Goal: Information Seeking & Learning: Learn about a topic

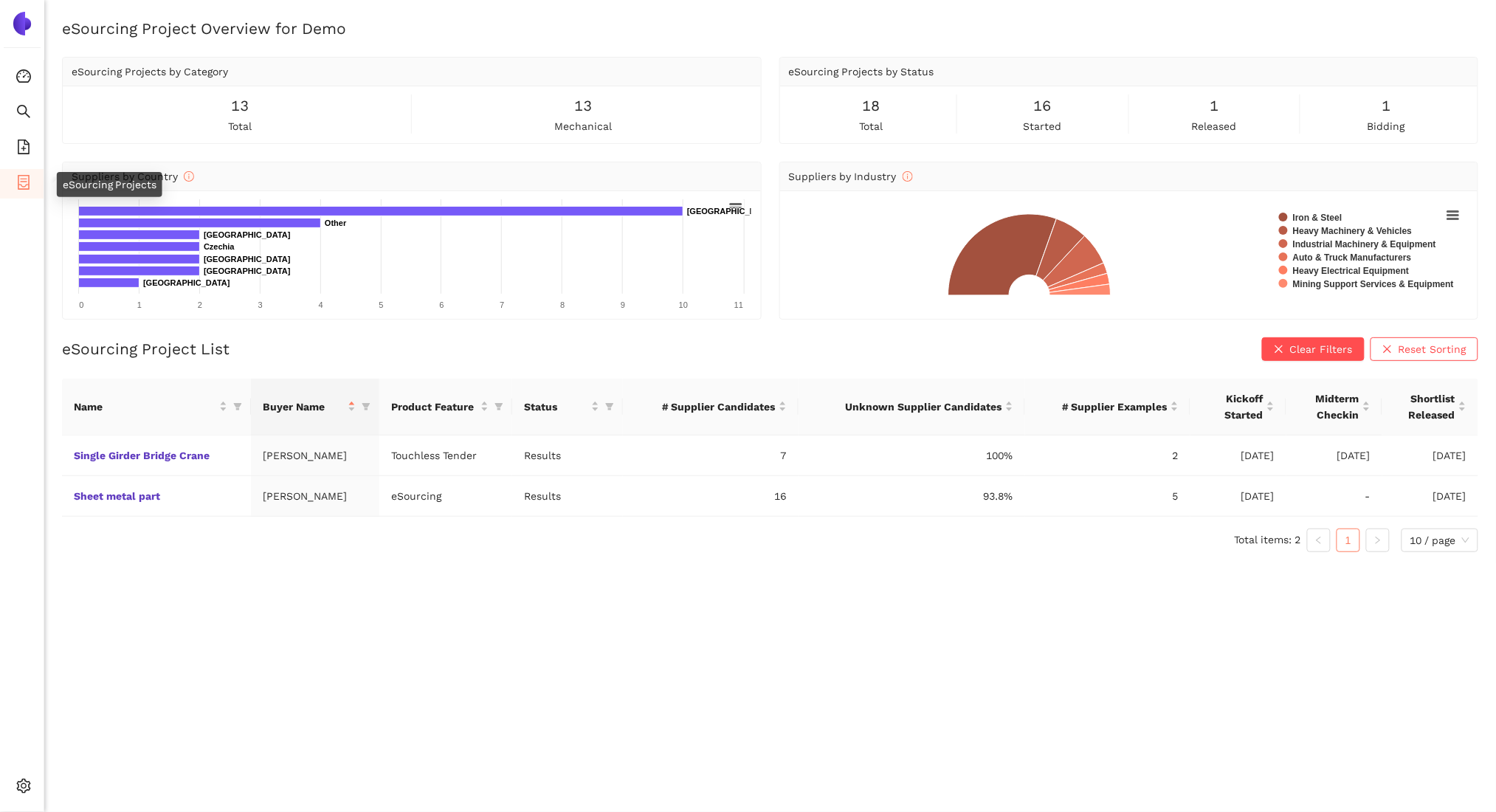
click at [17, 176] on icon "container" at bounding box center [23, 182] width 15 height 15
click at [26, 104] on icon "search" at bounding box center [23, 111] width 15 height 15
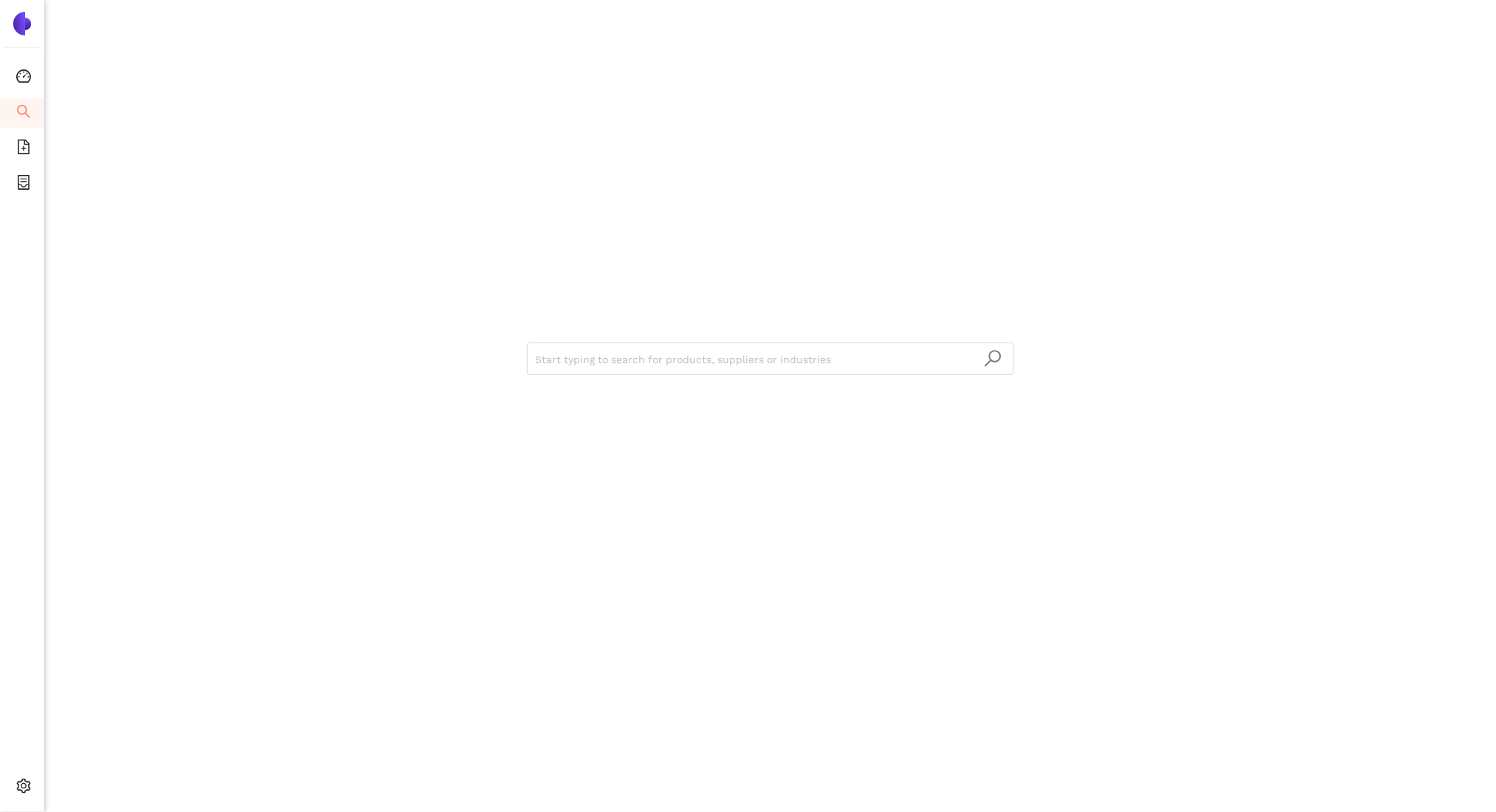
click at [27, 414] on ul "Consolidation Search eSourcing Templates eSourcing Projects Settings" at bounding box center [22, 436] width 45 height 751
click at [682, 768] on div "Start typing to search for products, suppliers or industries" at bounding box center [770, 406] width 1452 height 812
click at [112, 285] on div "Start typing to search for products, suppliers or industries" at bounding box center [770, 406] width 1452 height 812
click at [110, 292] on div "Start typing to search for products, suppliers or industries" at bounding box center [770, 406] width 1452 height 812
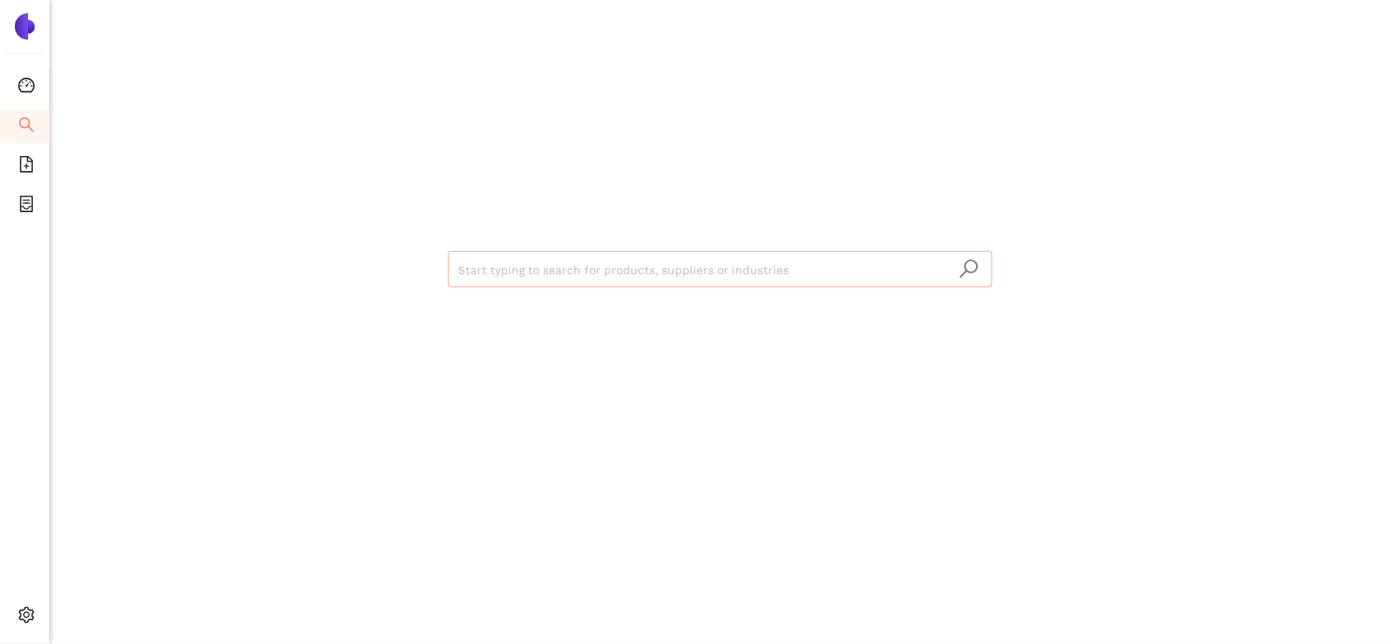
click at [878, 269] on input "search" at bounding box center [720, 270] width 525 height 36
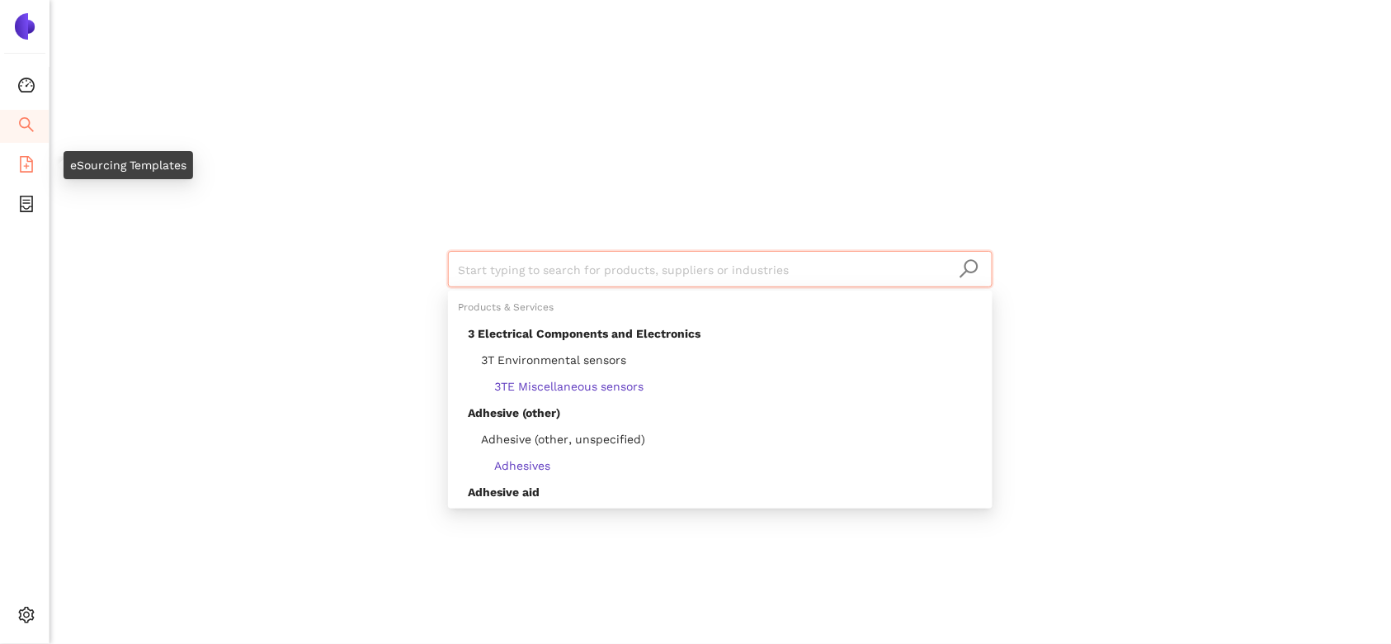
click at [21, 158] on icon "file-add" at bounding box center [26, 164] width 17 height 17
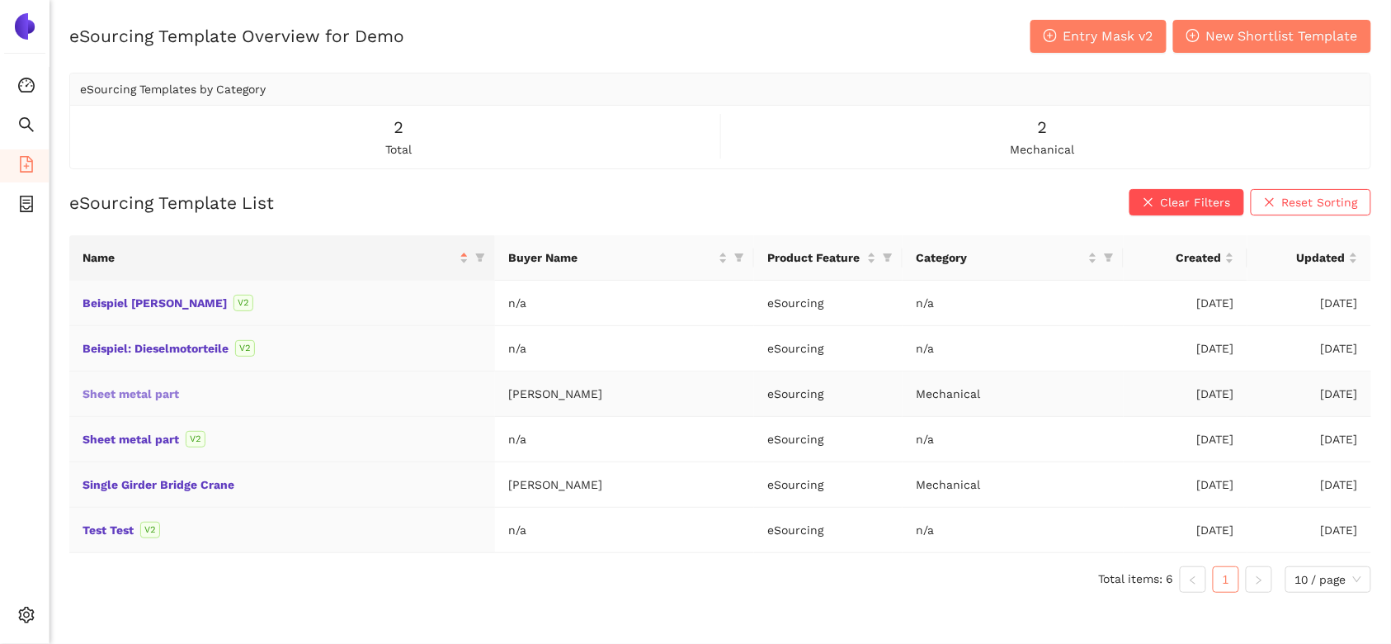
click at [0, 0] on link "Sheet metal part" at bounding box center [0, 0] width 0 height 0
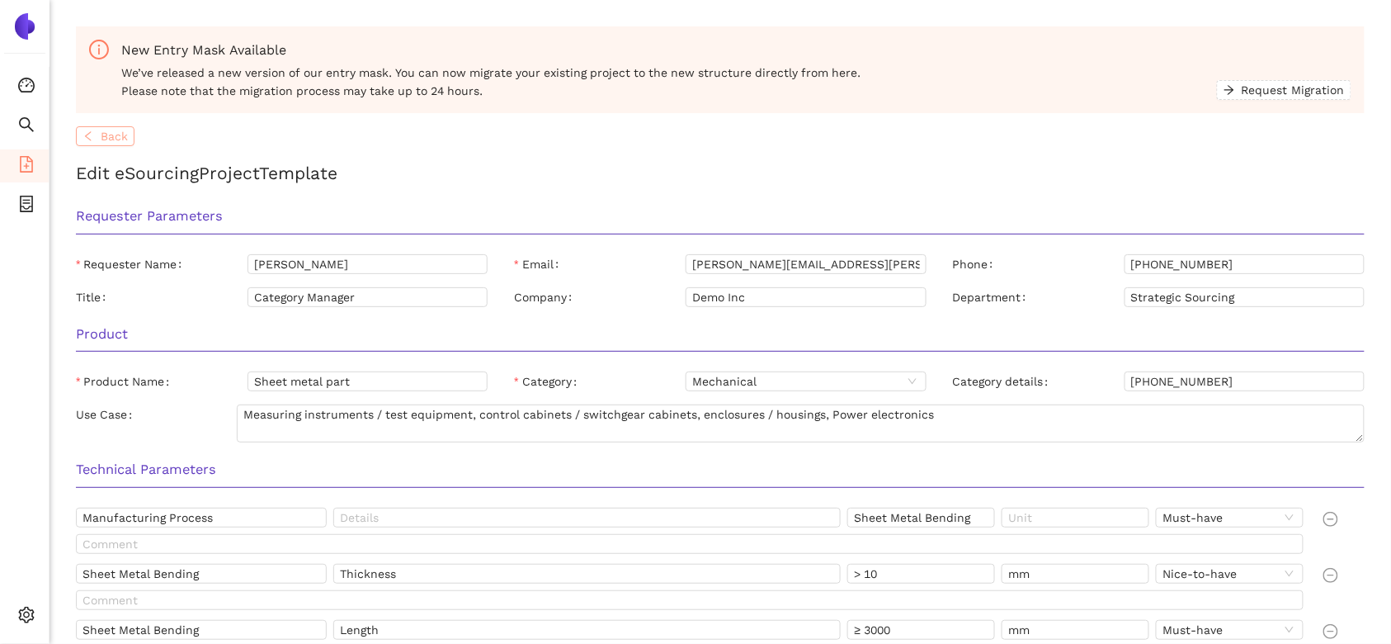
click at [116, 143] on span "Back" at bounding box center [114, 136] width 27 height 18
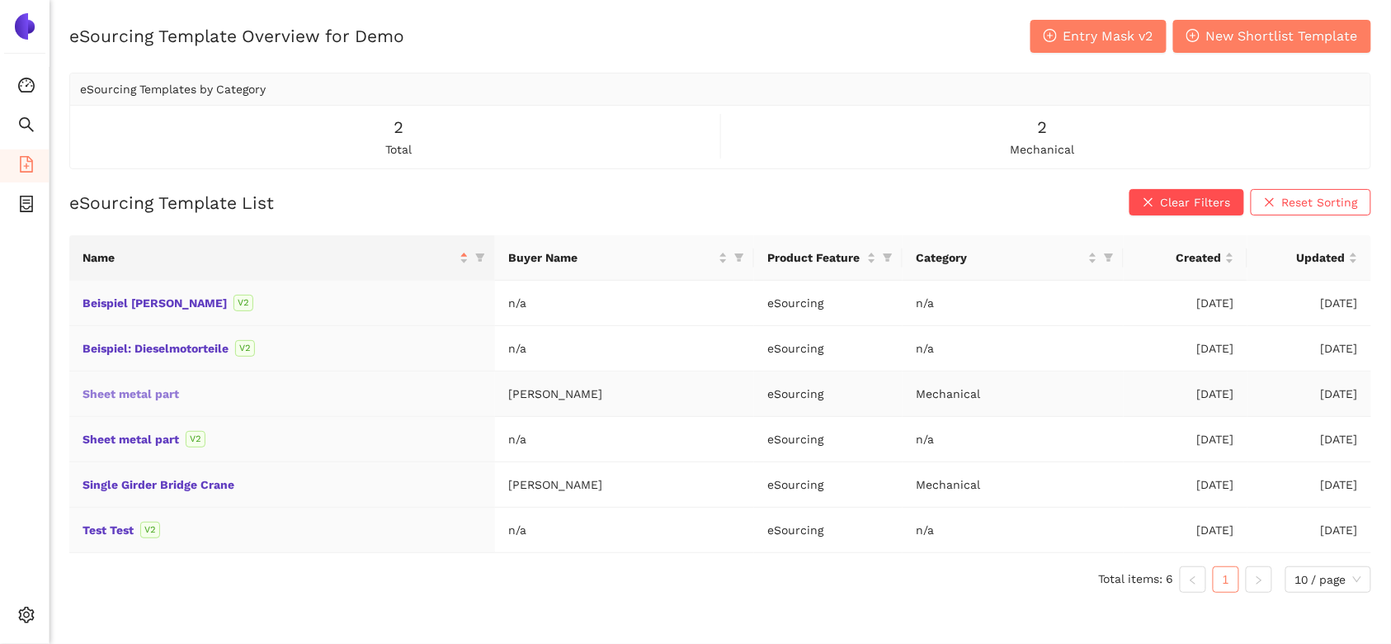
click at [0, 0] on link "Sheet metal part" at bounding box center [0, 0] width 0 height 0
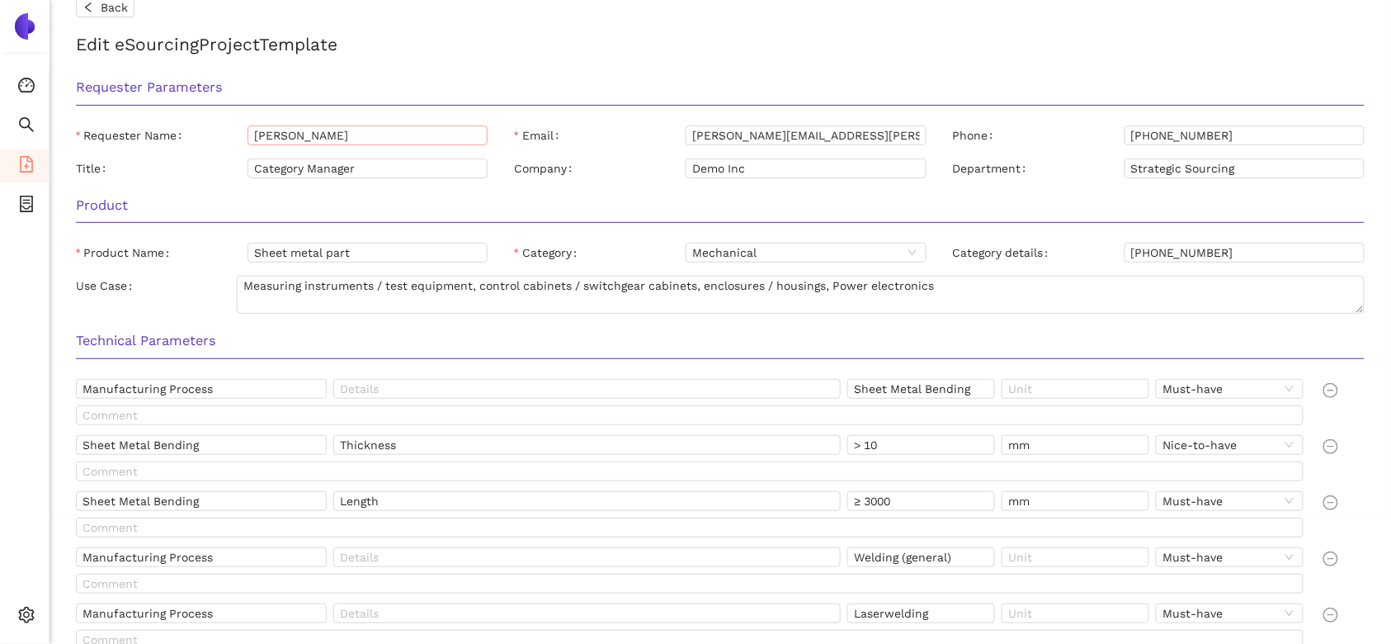
scroll to position [206, 0]
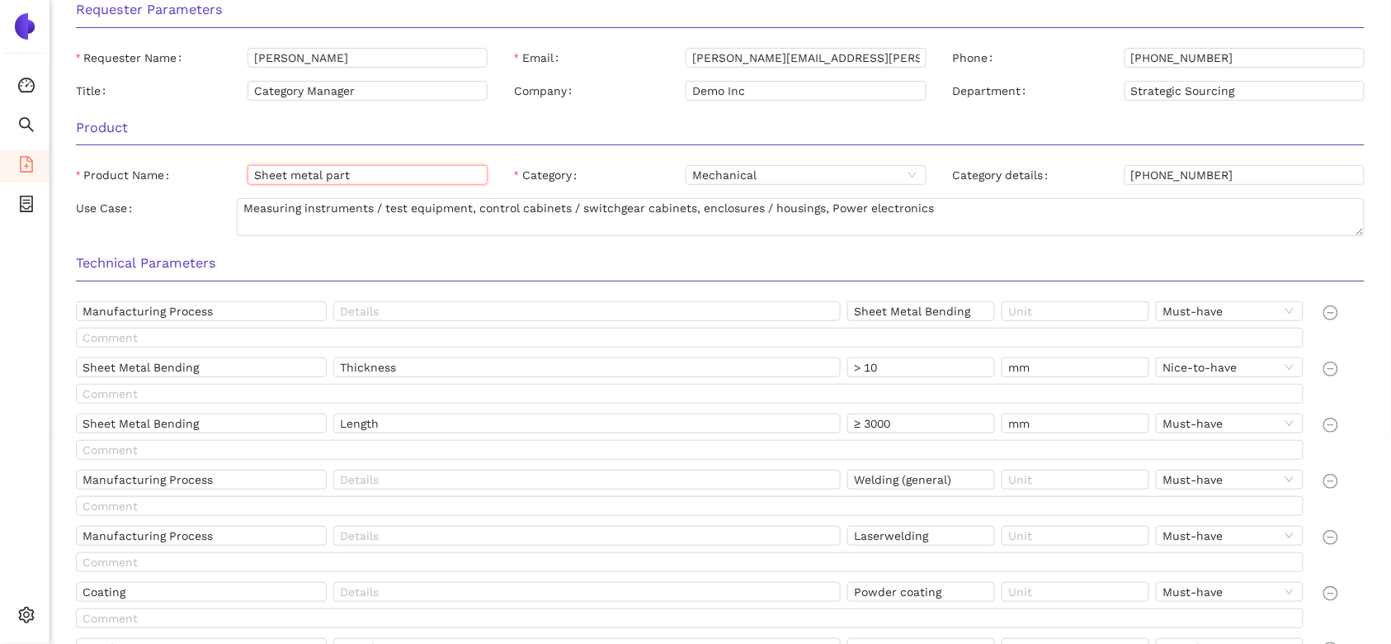
click at [410, 182] on input "Sheet metal part" at bounding box center [368, 175] width 240 height 20
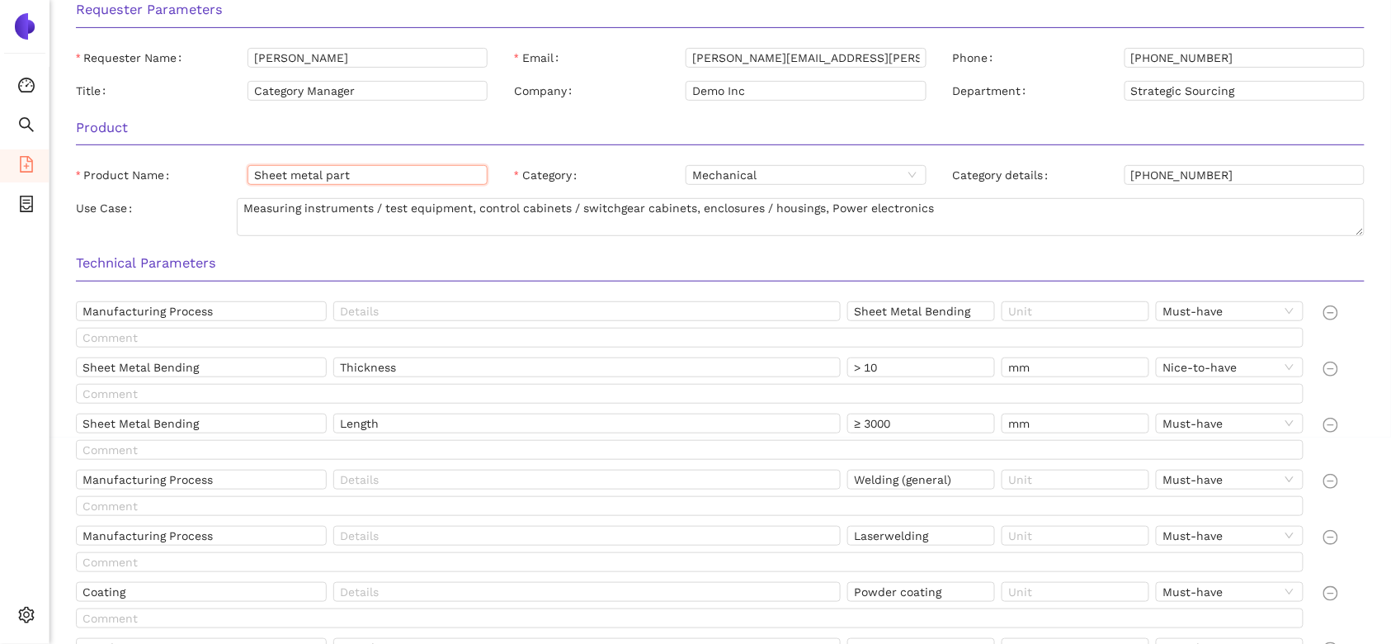
click at [410, 182] on input "Sheet metal part" at bounding box center [368, 175] width 240 height 20
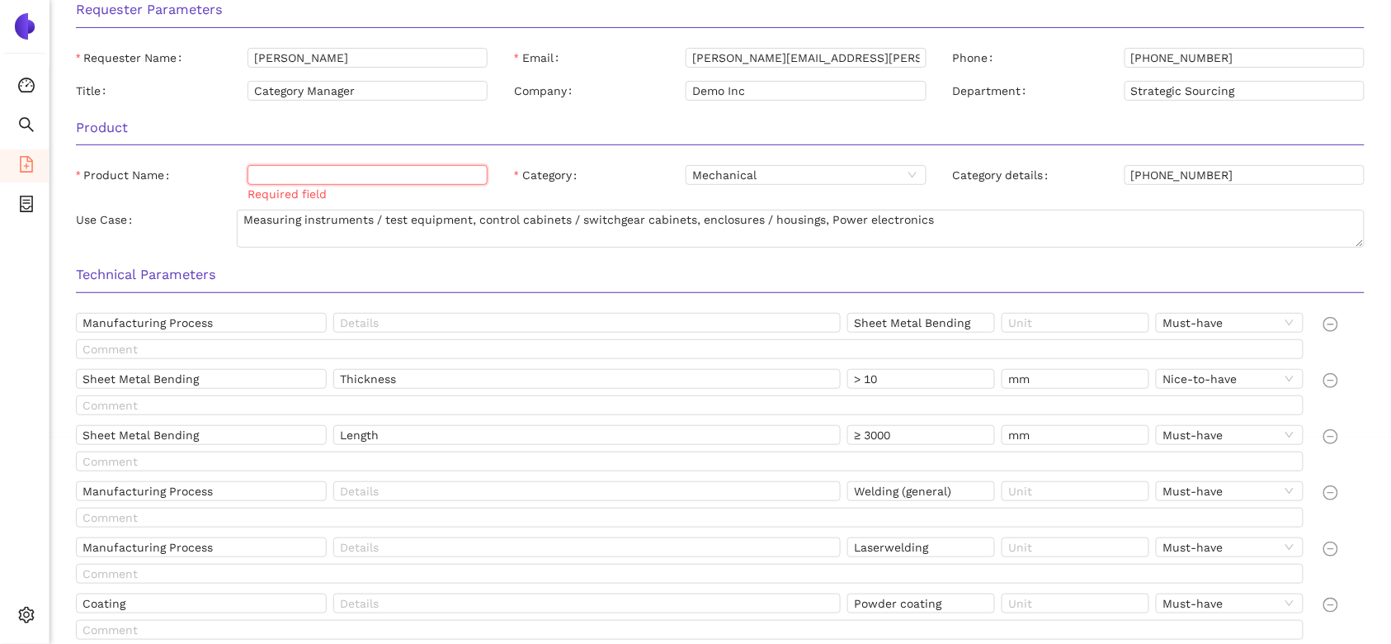
type input "Sheet metal part"
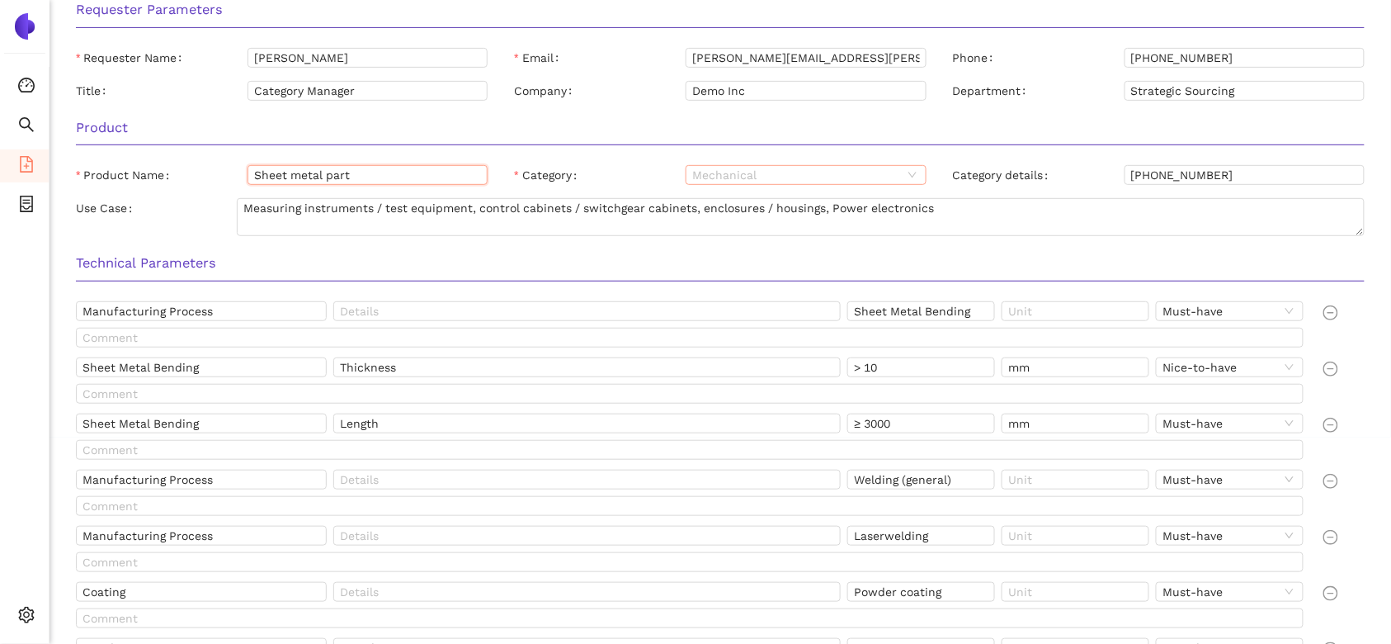
click at [790, 178] on span "Mechanical" at bounding box center [805, 175] width 227 height 18
click at [1232, 172] on input "[PHONE_NUMBER]" at bounding box center [1245, 175] width 240 height 20
click at [1020, 198] on textarea "Measuring instruments / test equipment, control cabinets / switchgear cabinets,…" at bounding box center [801, 217] width 1128 height 38
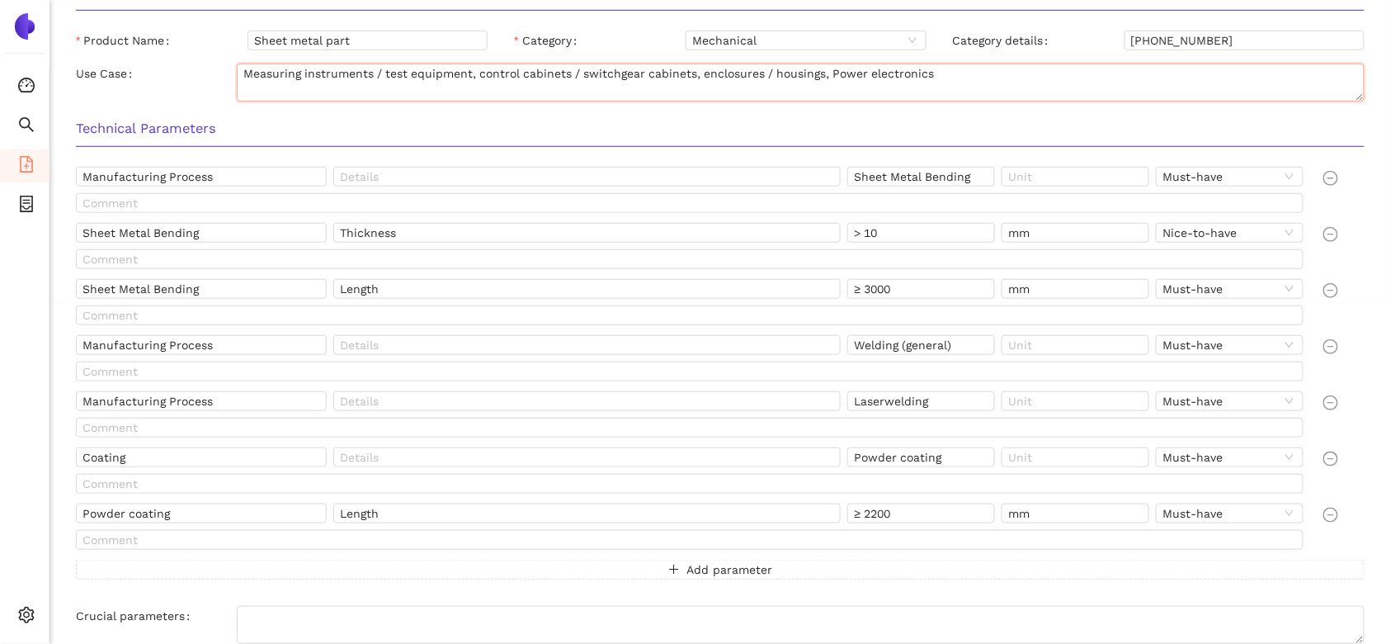
scroll to position [342, 0]
click at [237, 172] on input "Manufacturing Process" at bounding box center [201, 176] width 251 height 20
click at [1201, 291] on span "Must-have" at bounding box center [1229, 288] width 134 height 18
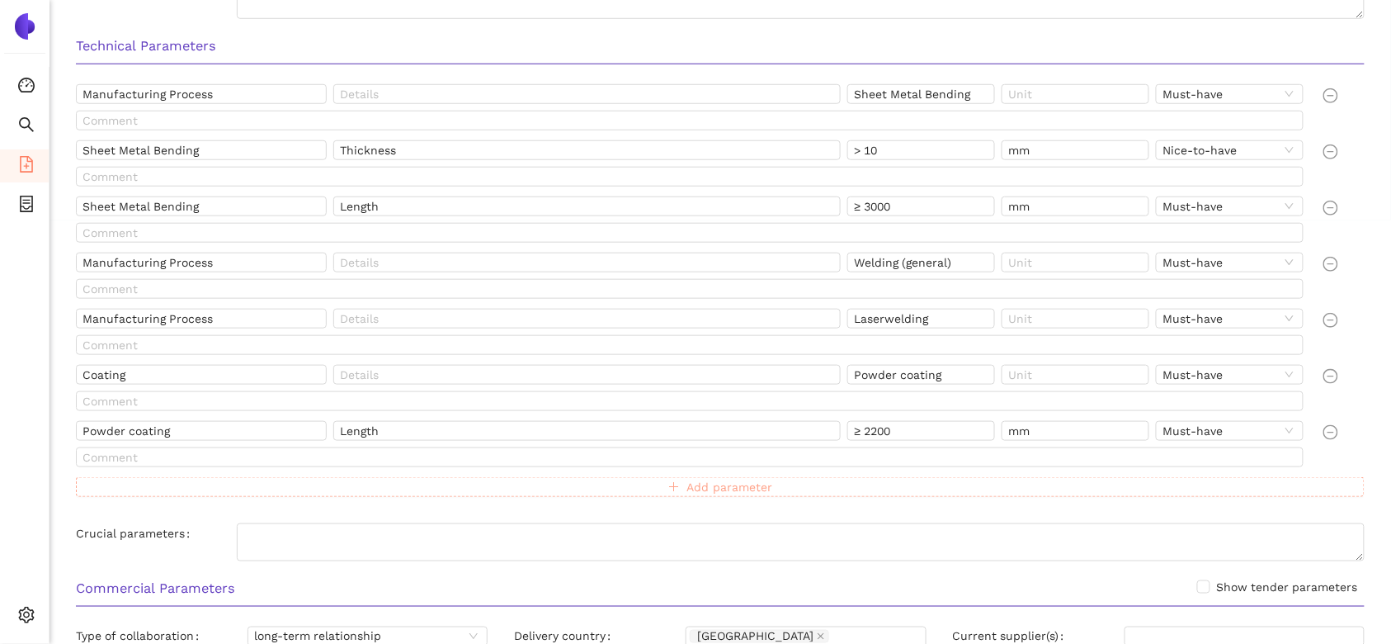
click at [749, 493] on span "Add parameter" at bounding box center [729, 487] width 86 height 18
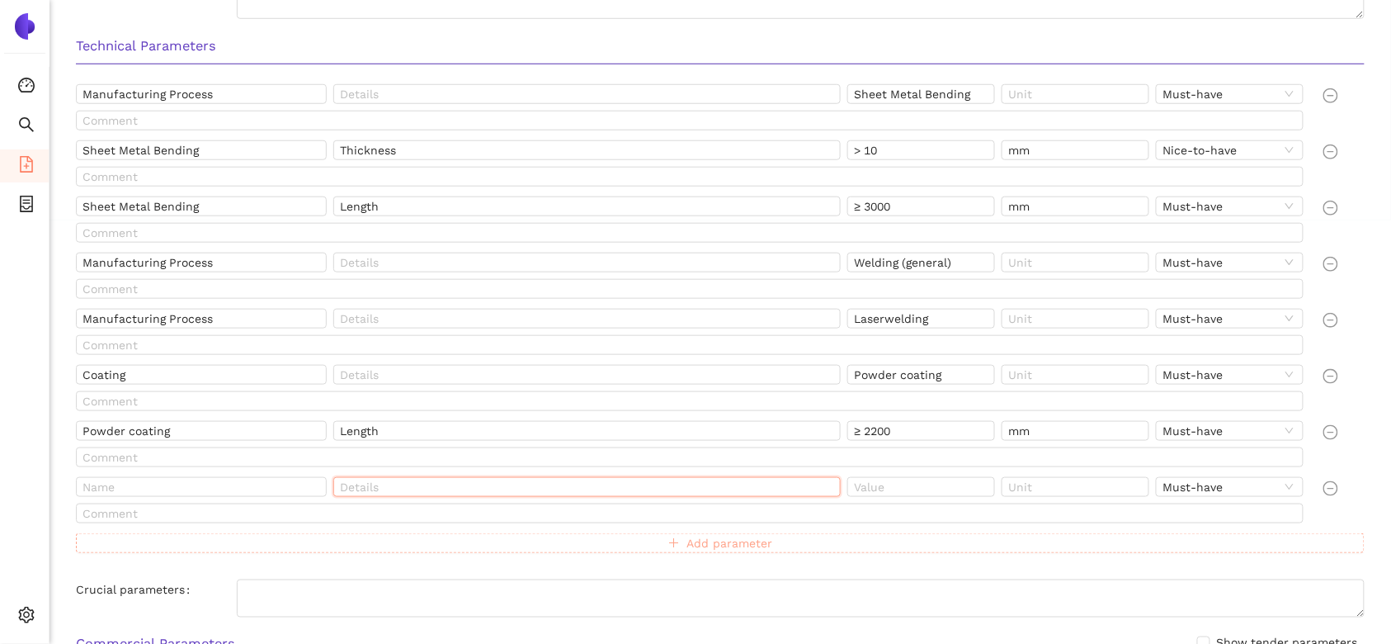
click at [749, 493] on input "text" at bounding box center [586, 487] width 507 height 20
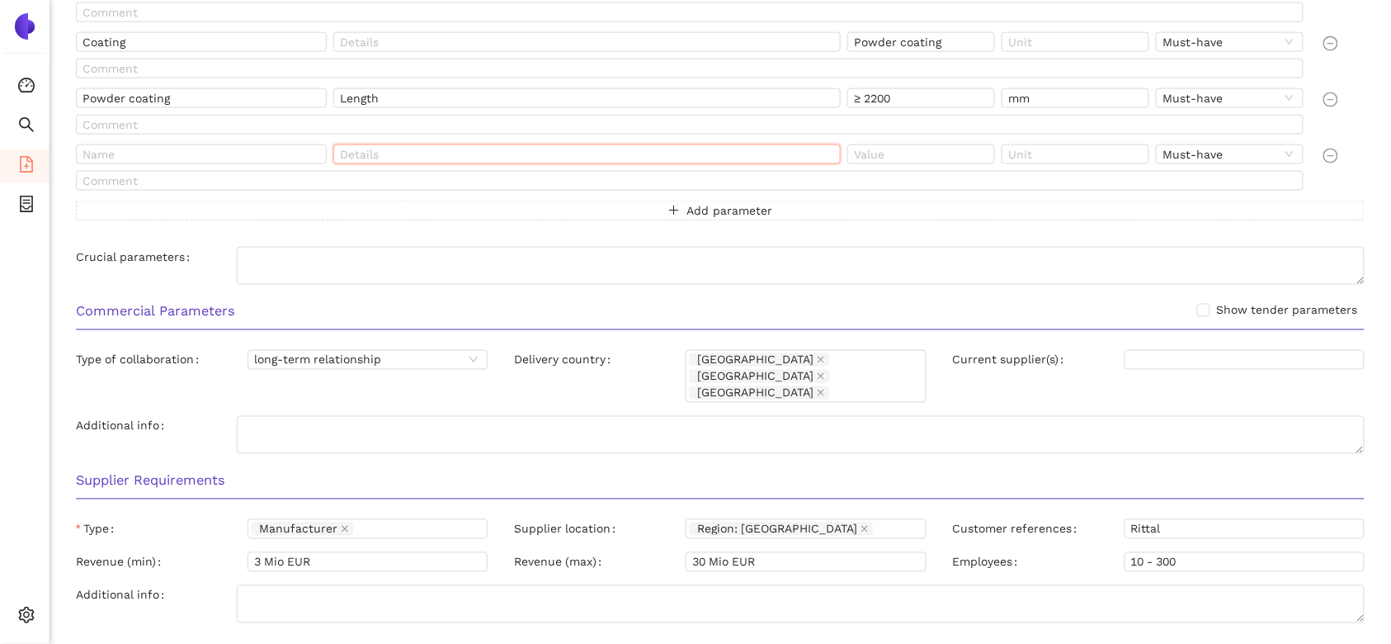
scroll to position [761, 0]
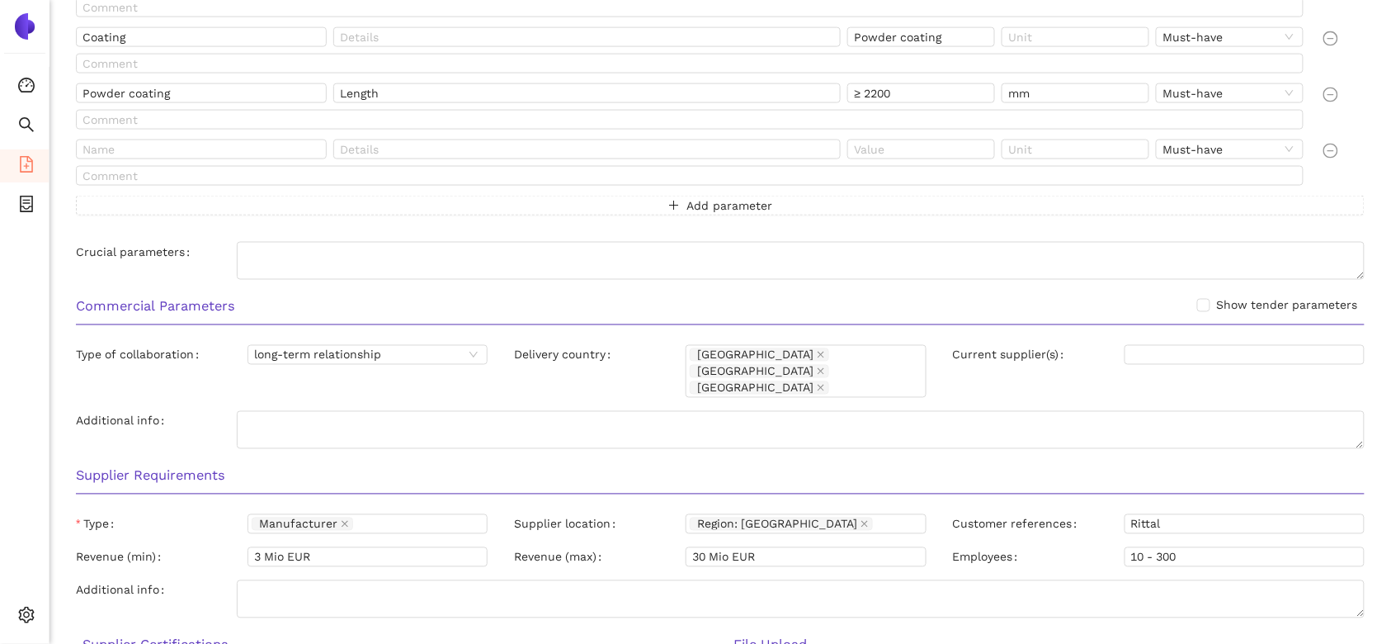
click at [380, 366] on div "Type of collaboration long-term relationship" at bounding box center [282, 374] width 438 height 59
click at [362, 356] on span "long-term relationship" at bounding box center [367, 355] width 227 height 18
click at [1224, 361] on input "Current supplier(s)" at bounding box center [1245, 355] width 240 height 20
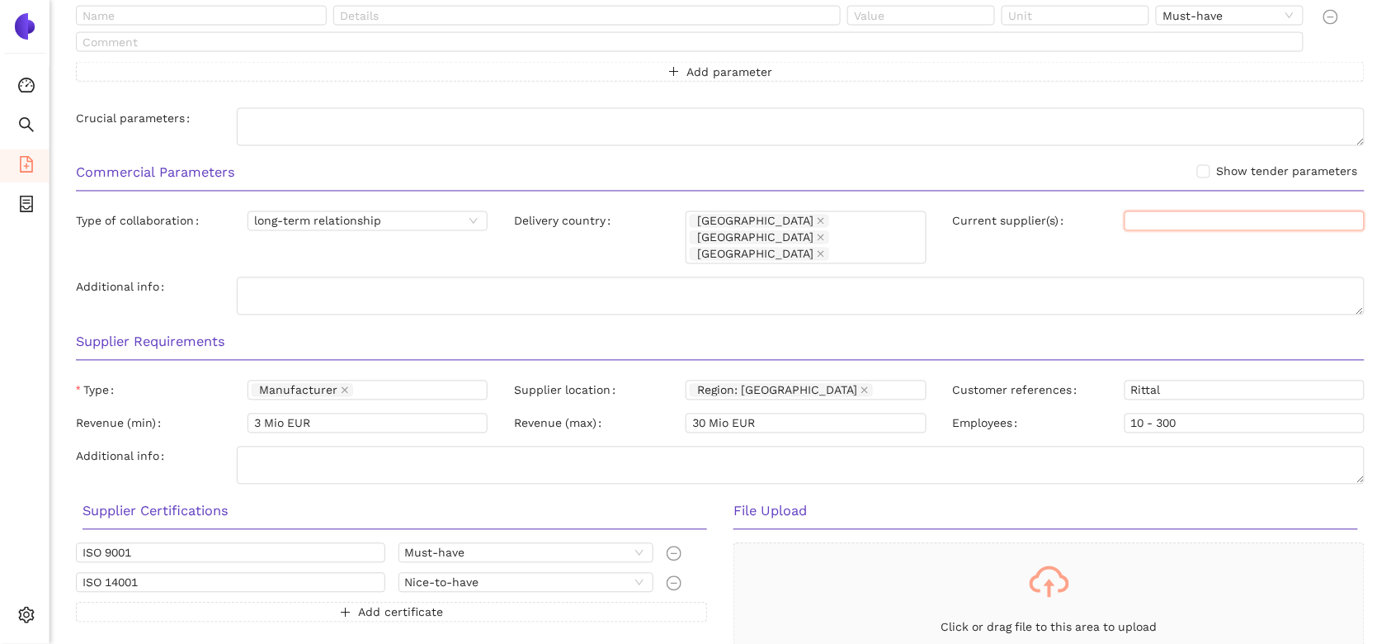
scroll to position [950, 0]
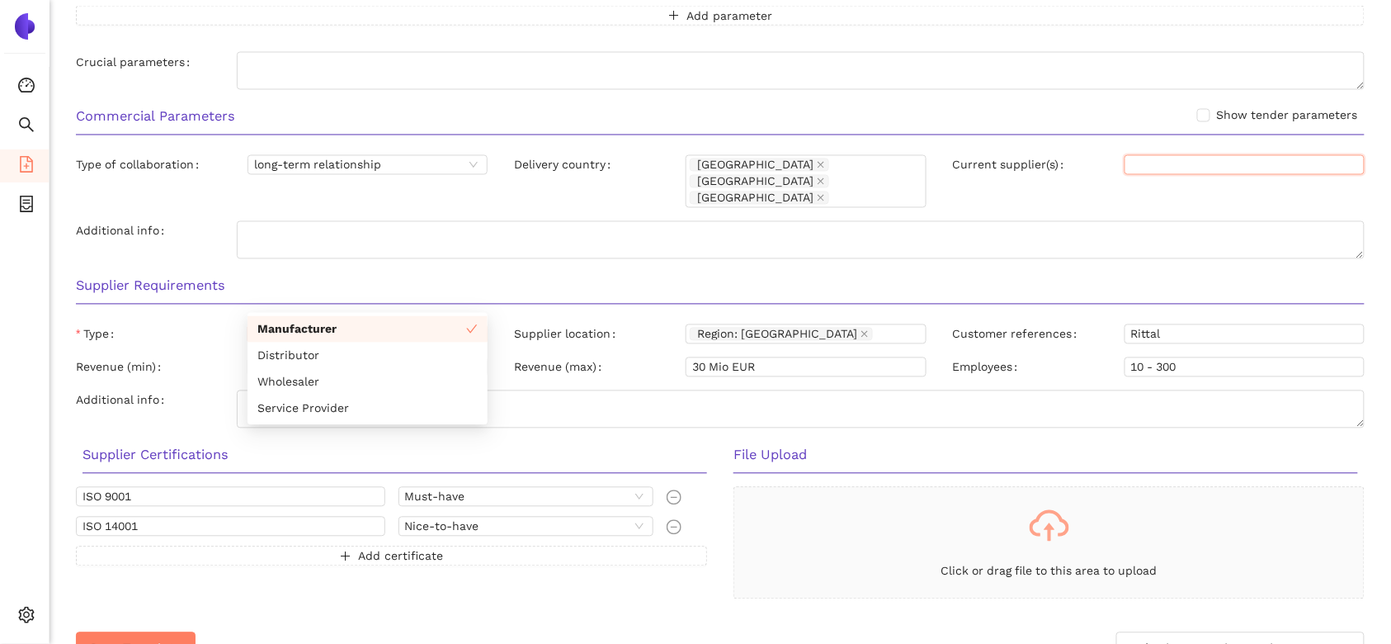
click at [398, 326] on div "Manufacturer" at bounding box center [359, 334] width 215 height 17
click at [865, 324] on div "Supplier location Region: [GEOGRAPHIC_DATA]" at bounding box center [720, 337] width 438 height 26
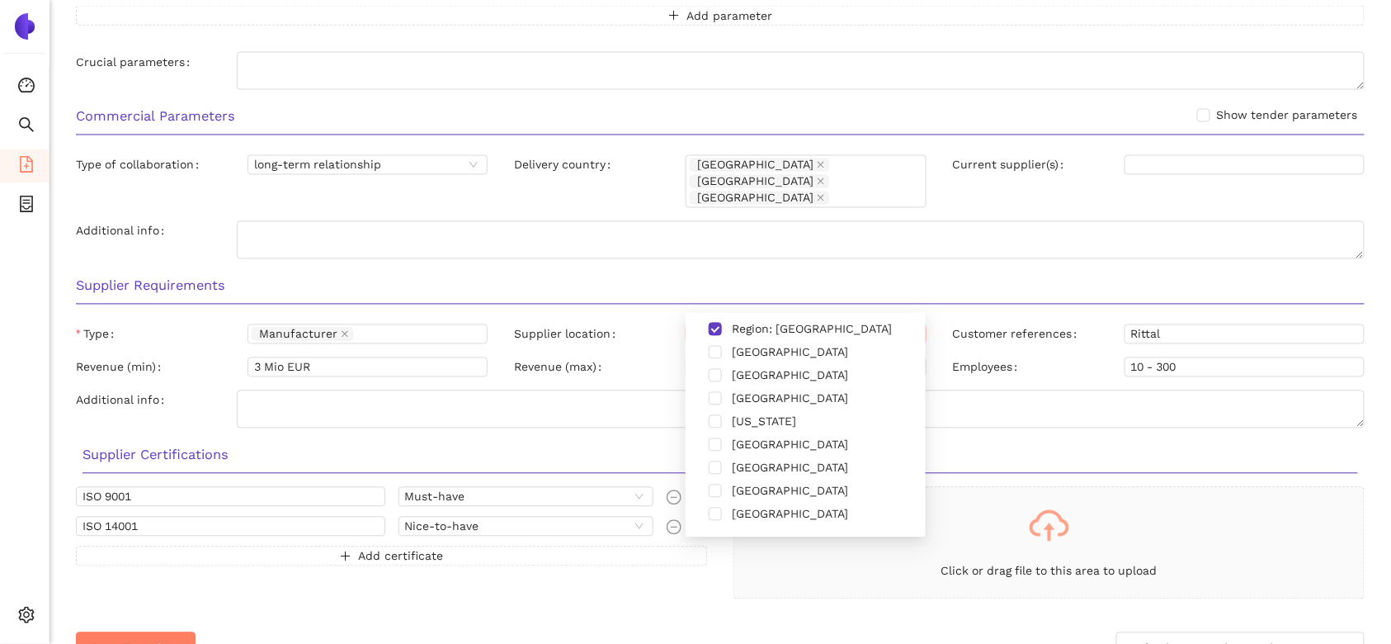
click at [851, 326] on div "Region: [GEOGRAPHIC_DATA]" at bounding box center [797, 334] width 215 height 17
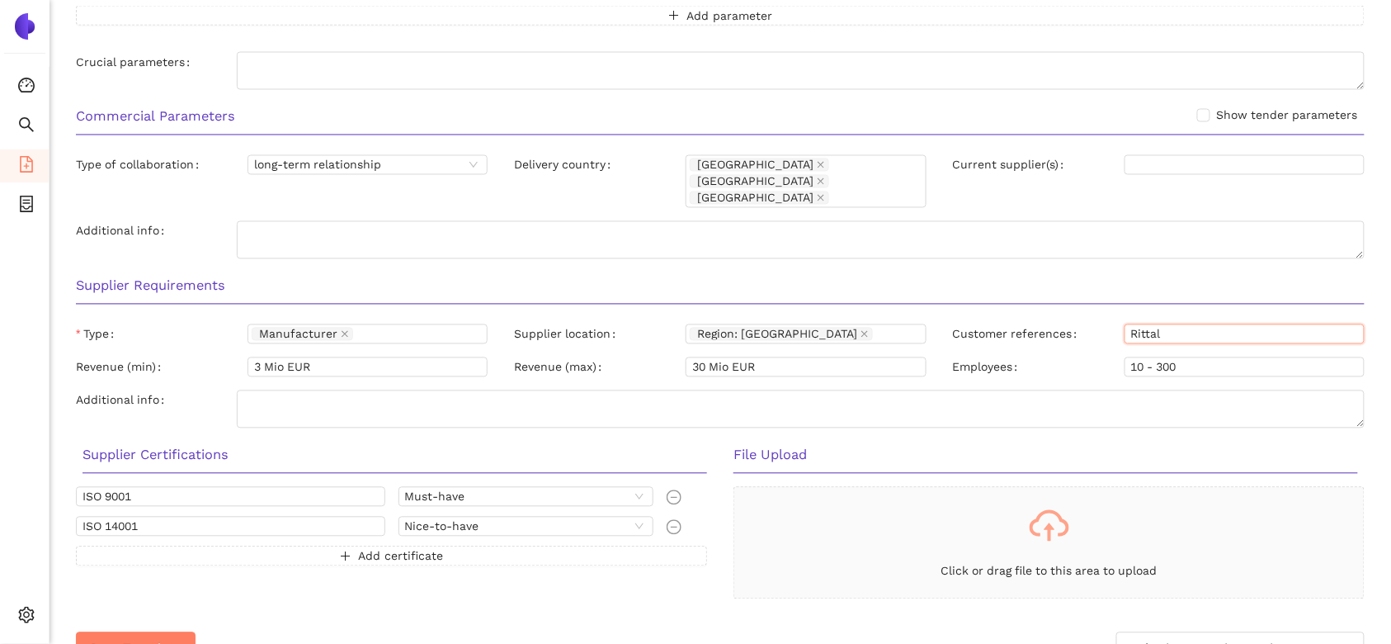
click at [1201, 324] on input "Rittal" at bounding box center [1245, 334] width 240 height 20
click at [276, 357] on input "3 Mio EUR" at bounding box center [368, 367] width 240 height 20
click at [384, 547] on span "Add certificate" at bounding box center [400, 556] width 85 height 18
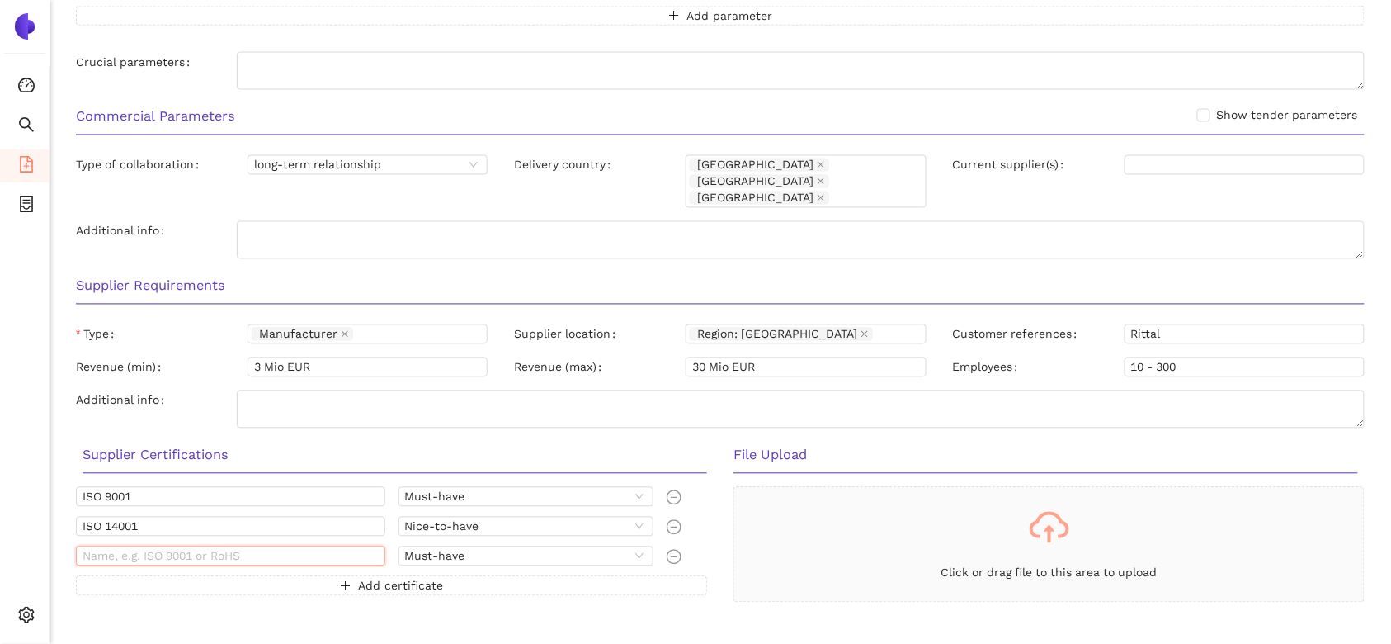
click at [279, 546] on input "text" at bounding box center [230, 556] width 309 height 20
click at [469, 547] on span "Must-have" at bounding box center [526, 556] width 242 height 18
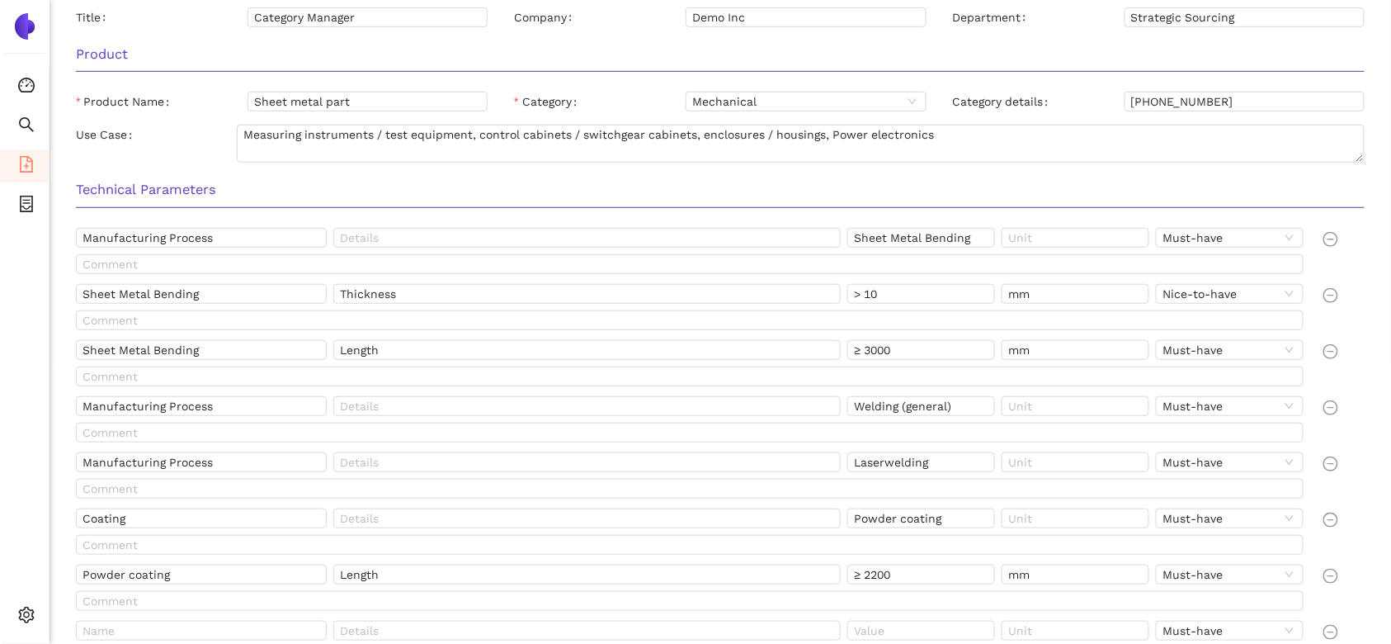
scroll to position [0, 0]
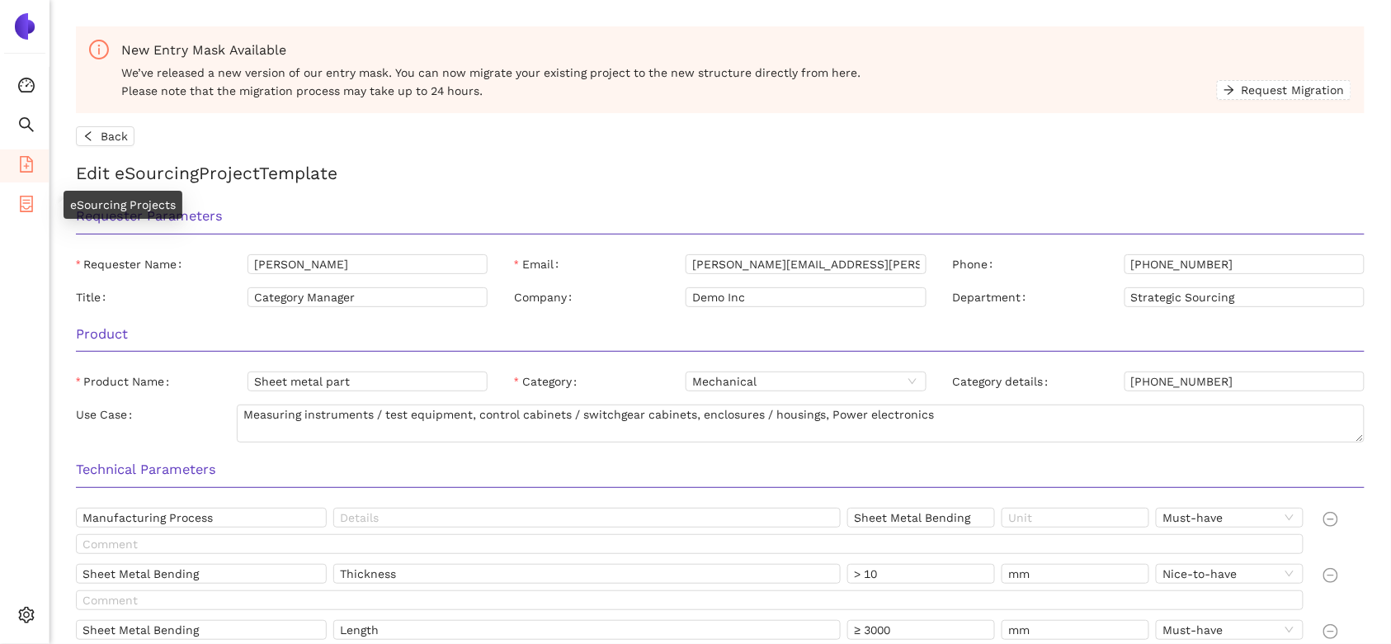
click at [33, 200] on icon "container" at bounding box center [26, 204] width 17 height 17
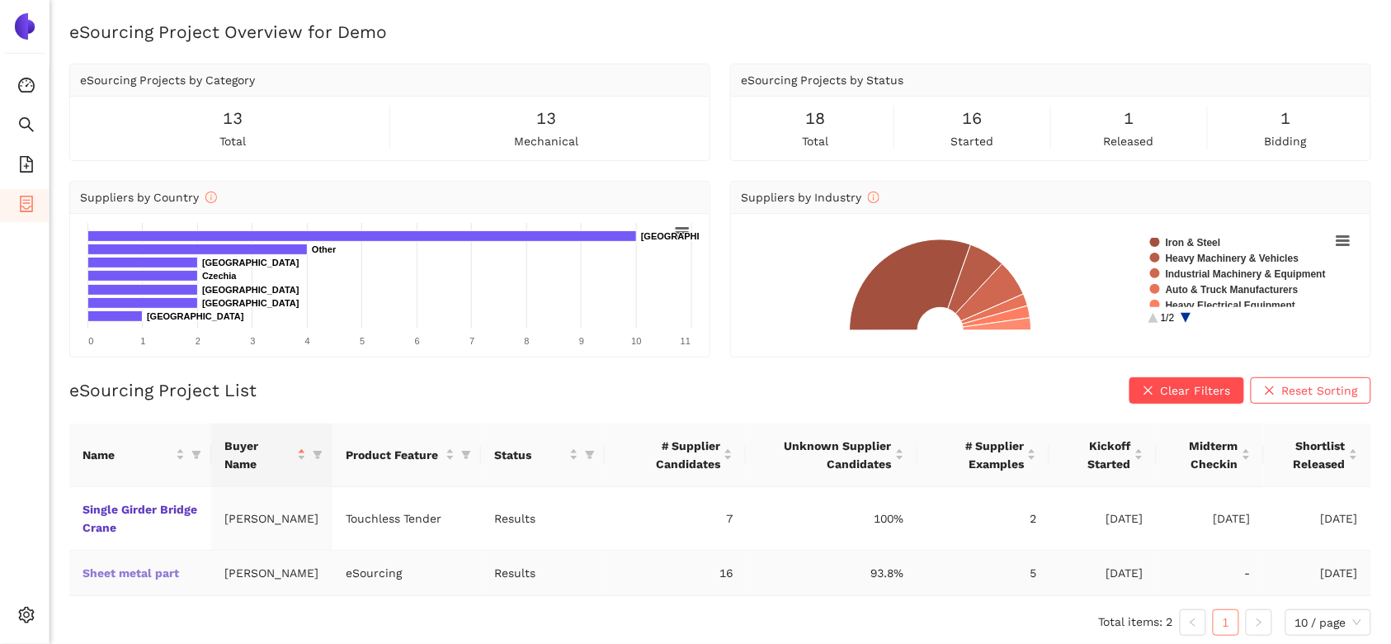
click at [0, 0] on link "Sheet metal part" at bounding box center [0, 0] width 0 height 0
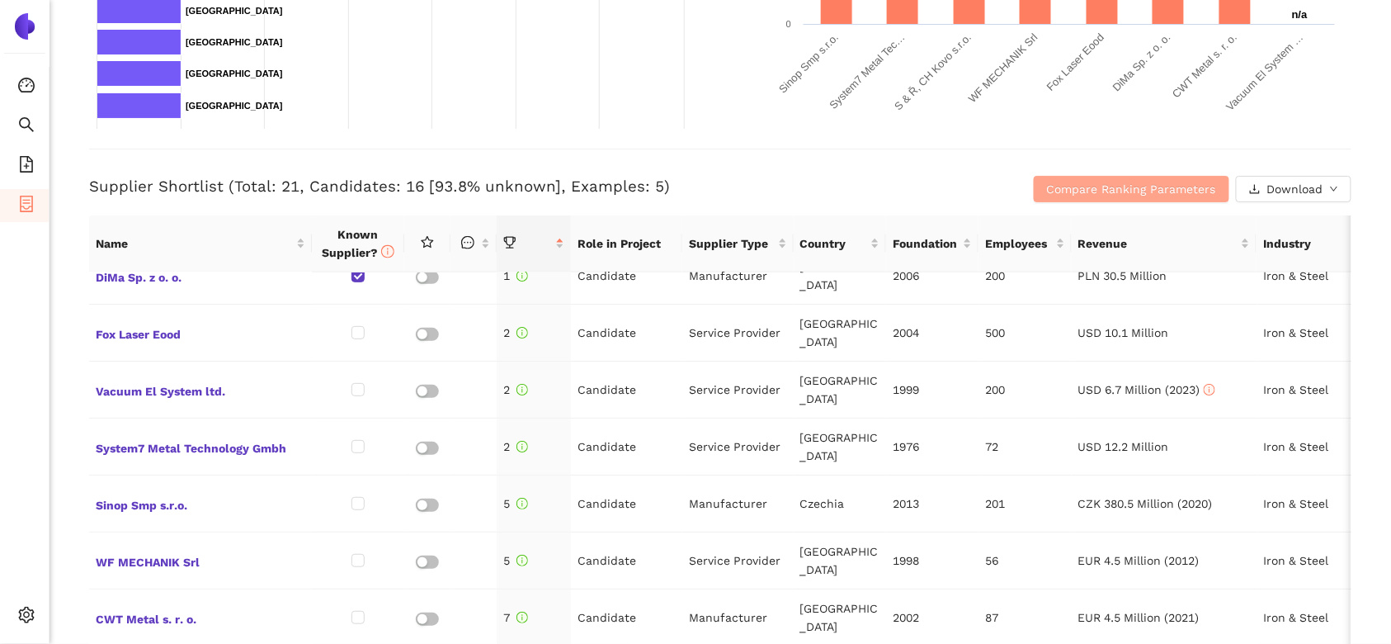
click at [1067, 189] on span "Compare Ranking Parameters" at bounding box center [1131, 189] width 169 height 18
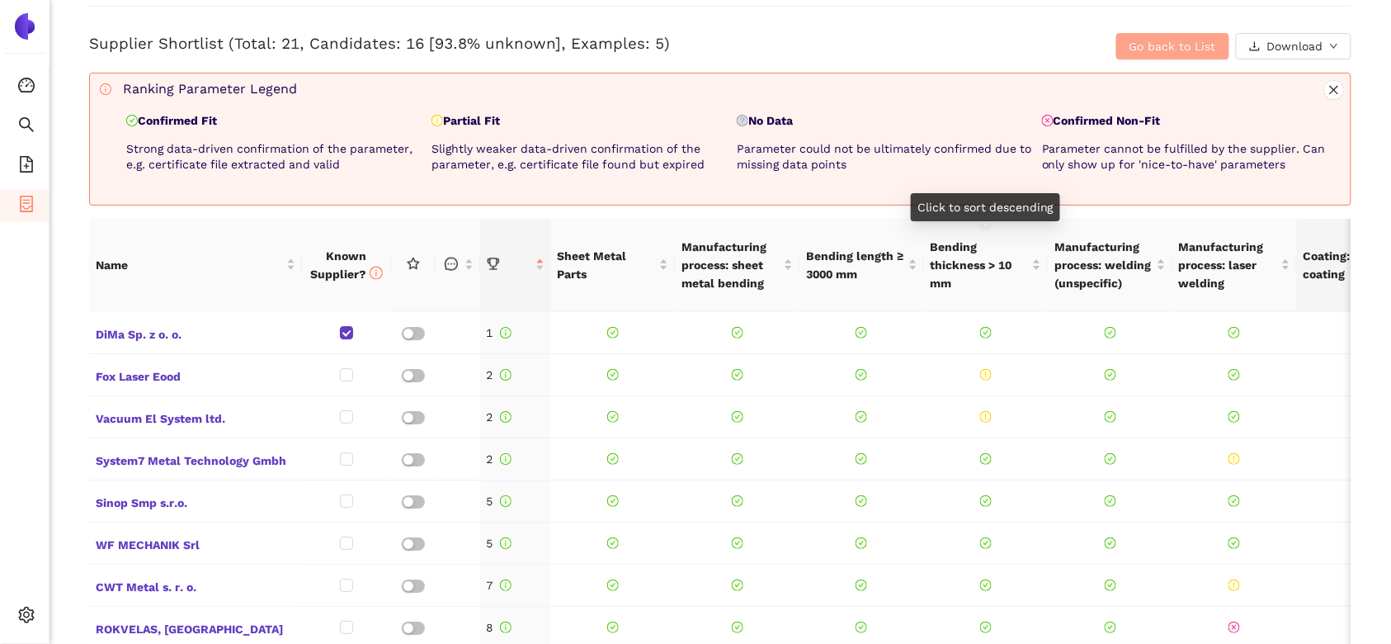
scroll to position [681, 0]
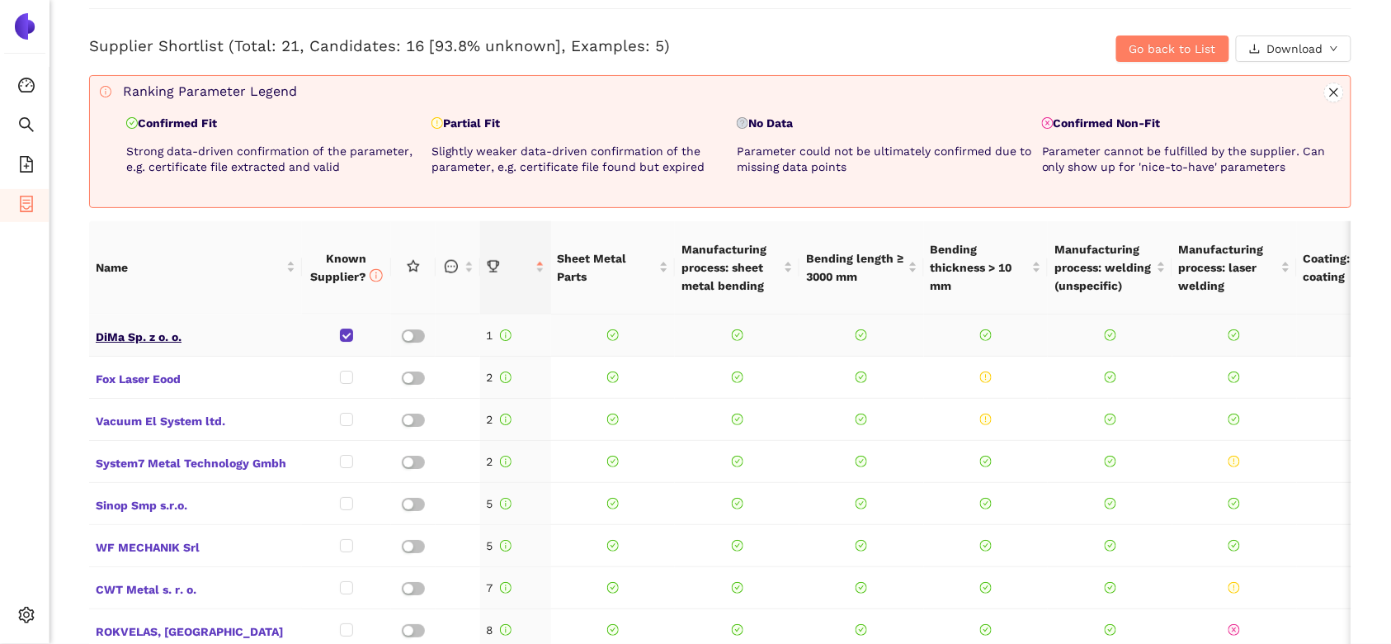
click at [144, 328] on span "DiMa Sp. z o. o." at bounding box center [196, 334] width 200 height 21
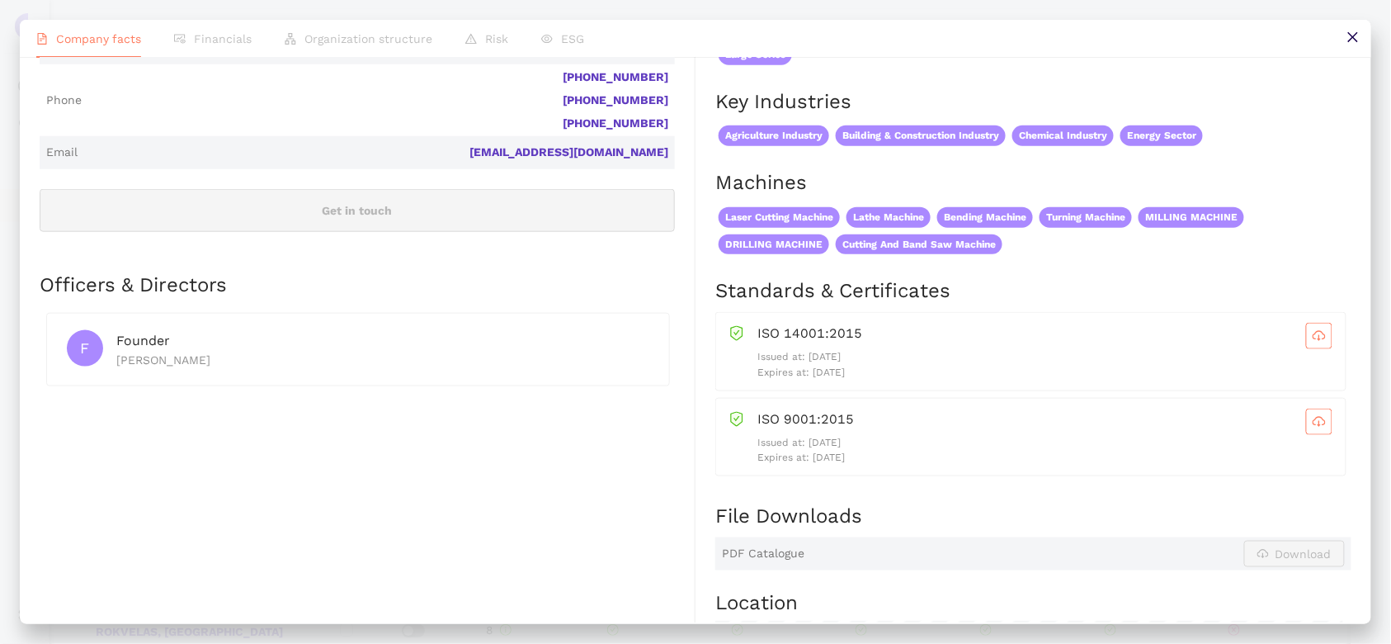
scroll to position [568, 0]
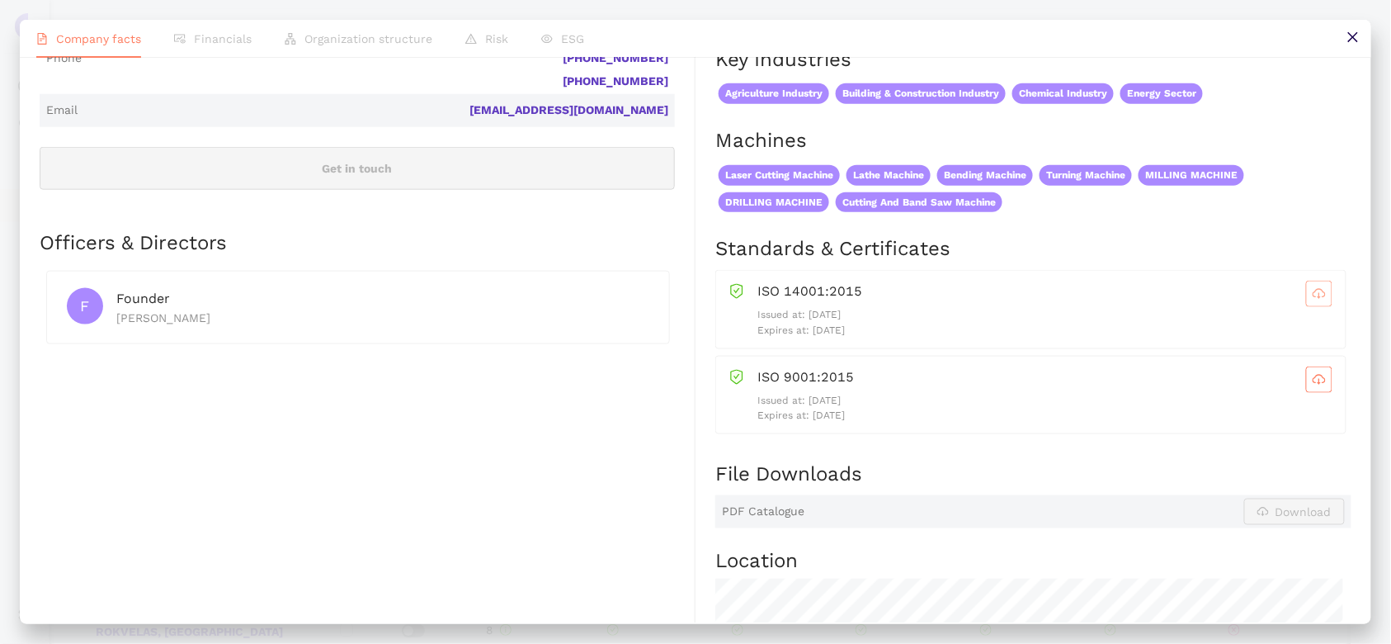
click at [1310, 301] on button "button" at bounding box center [1319, 294] width 26 height 26
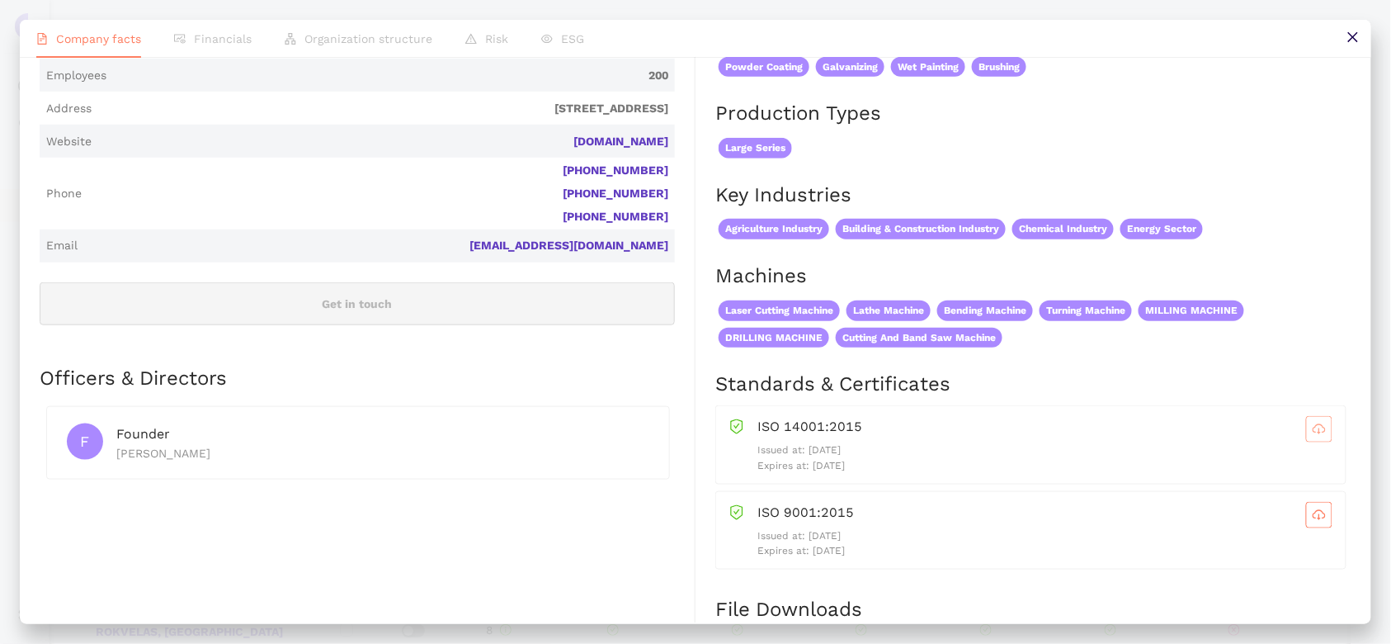
scroll to position [0, 0]
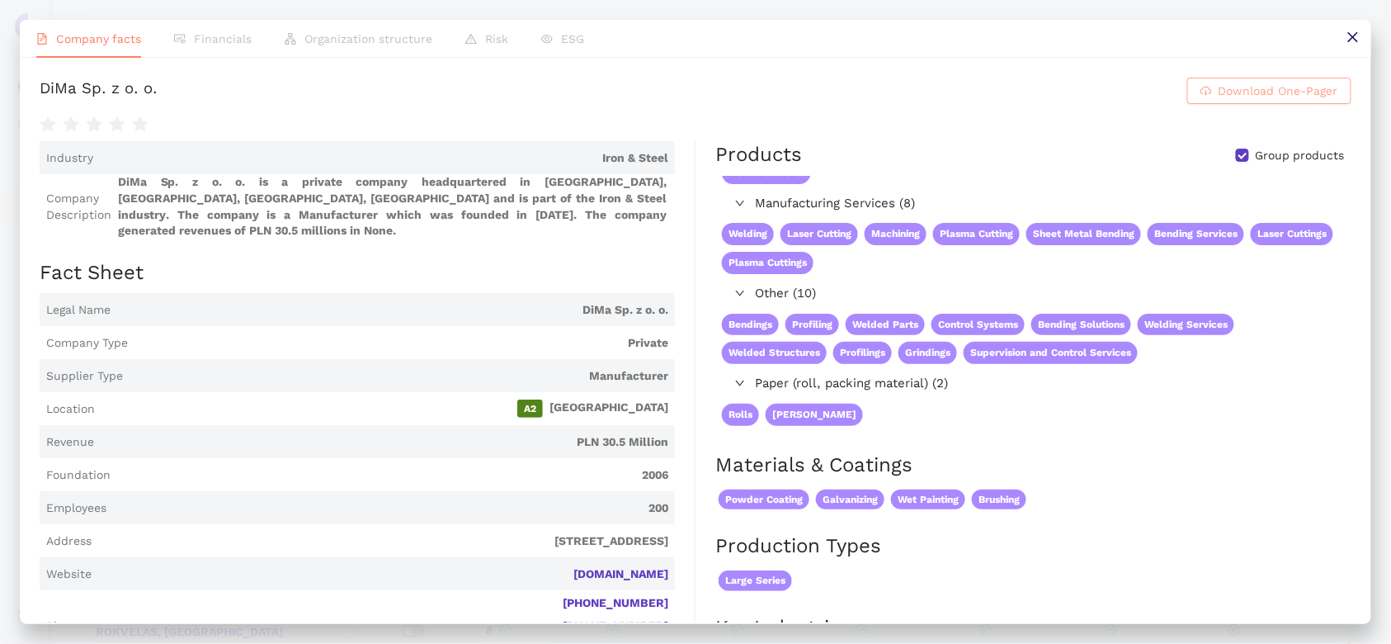
click at [1219, 87] on span "Download One-Pager" at bounding box center [1279, 91] width 120 height 18
click at [639, 407] on span "A2 [GEOGRAPHIC_DATA]" at bounding box center [384, 408] width 567 height 18
click at [1357, 36] on icon "close" at bounding box center [1352, 37] width 13 height 13
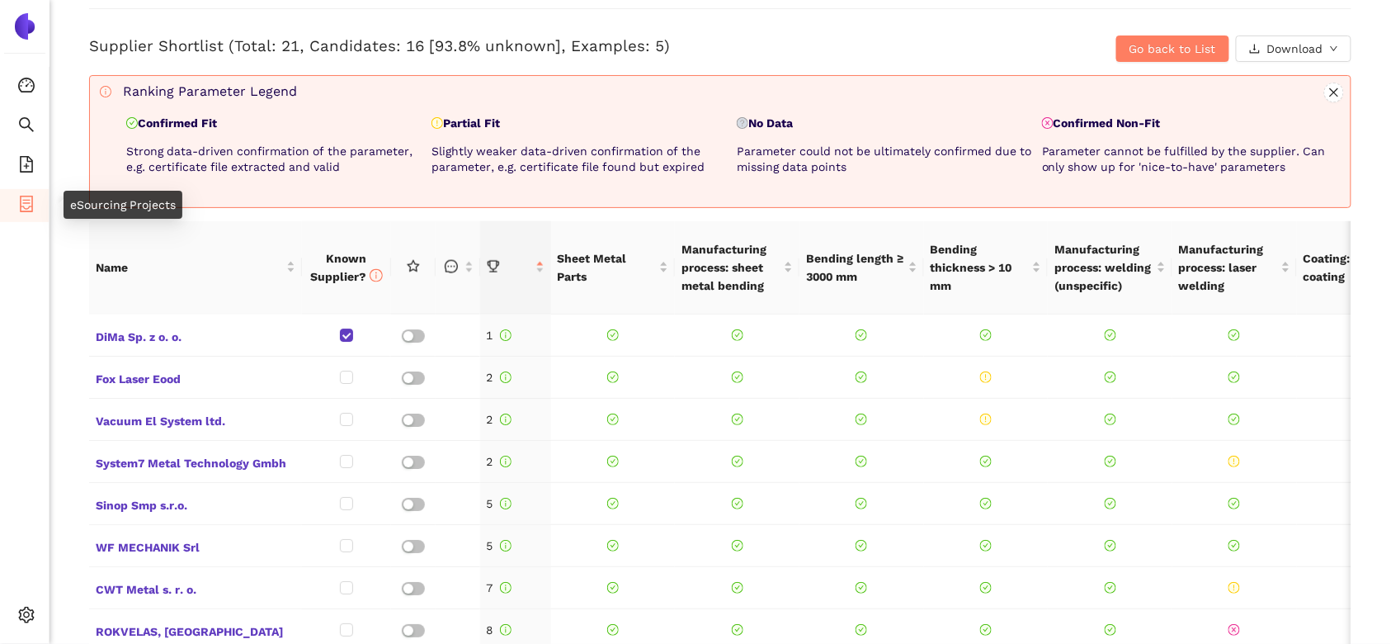
click at [21, 210] on icon "container" at bounding box center [26, 204] width 13 height 17
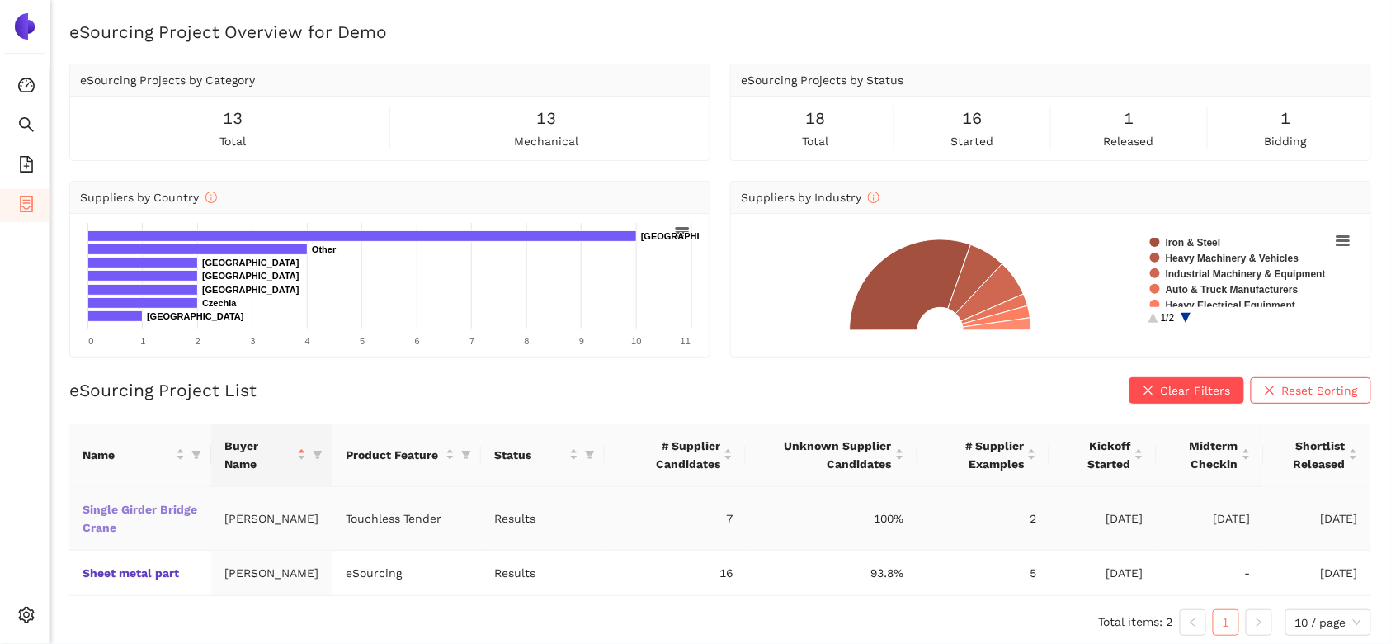
click at [0, 0] on link "Single Girder Bridge Crane" at bounding box center [0, 0] width 0 height 0
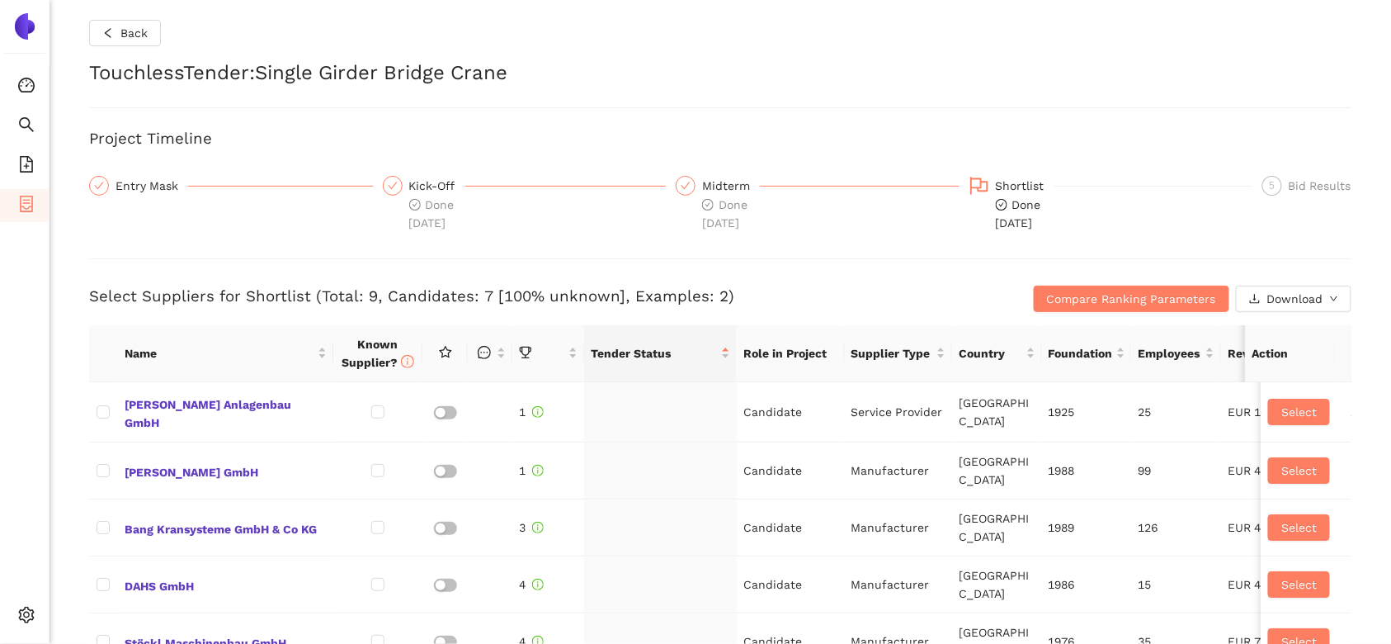
checkbox input "true"
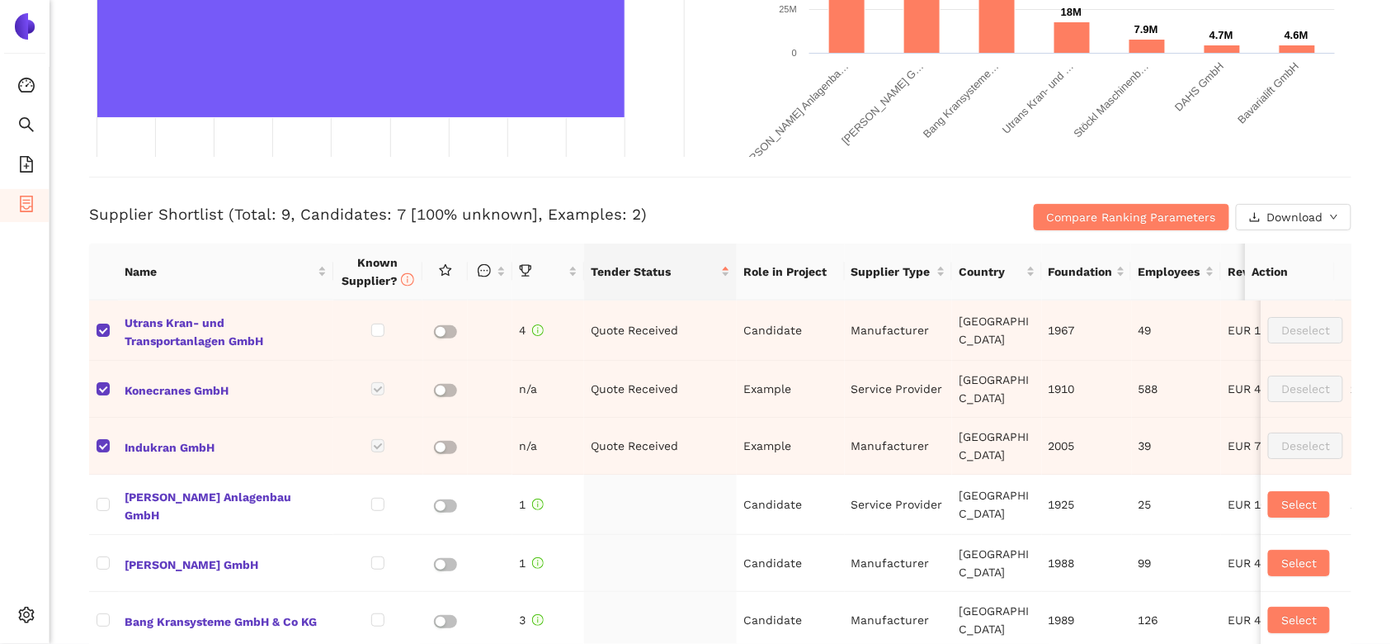
scroll to position [510, 0]
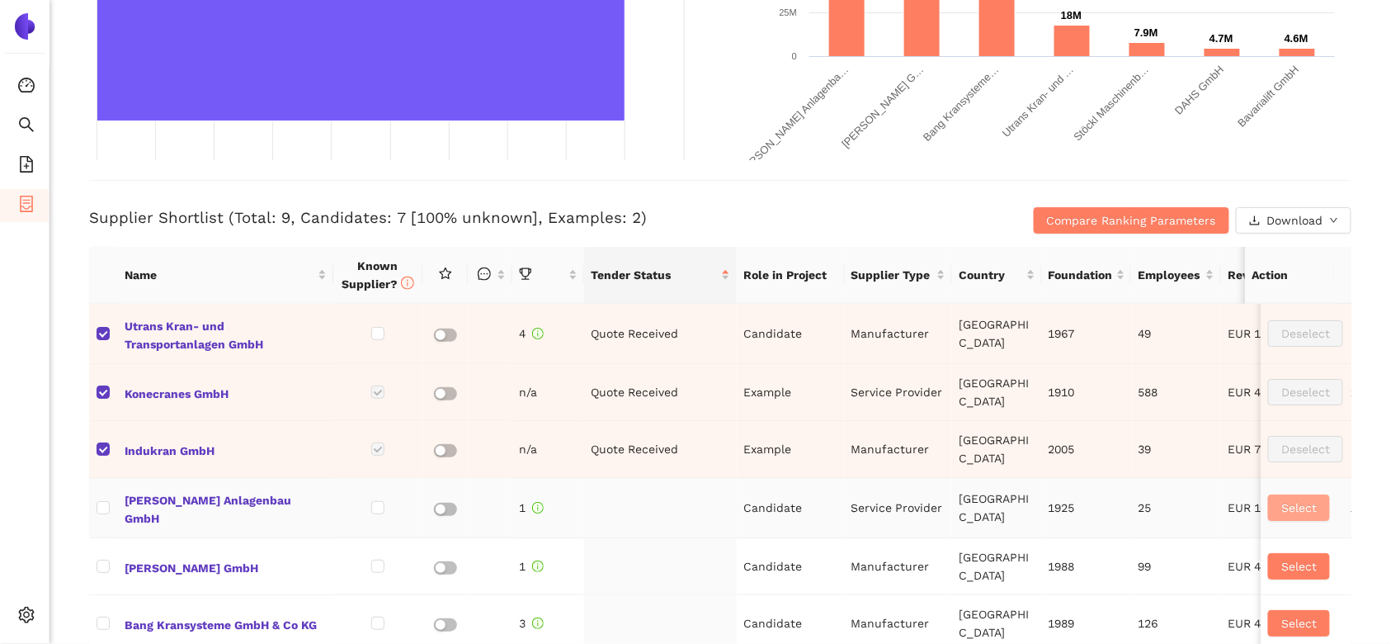
click at [1281, 498] on span "Select" at bounding box center [1298, 507] width 35 height 18
checkbox input "true"
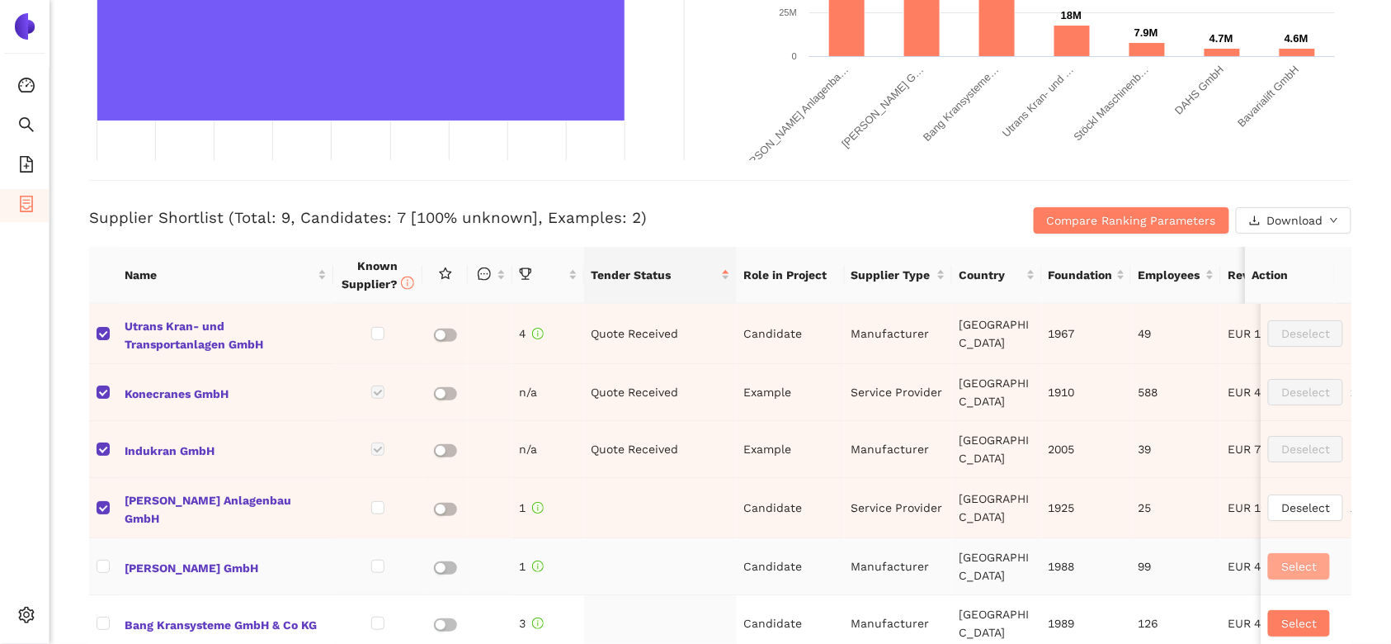
click at [1281, 561] on span "Select" at bounding box center [1298, 566] width 35 height 18
checkbox input "true"
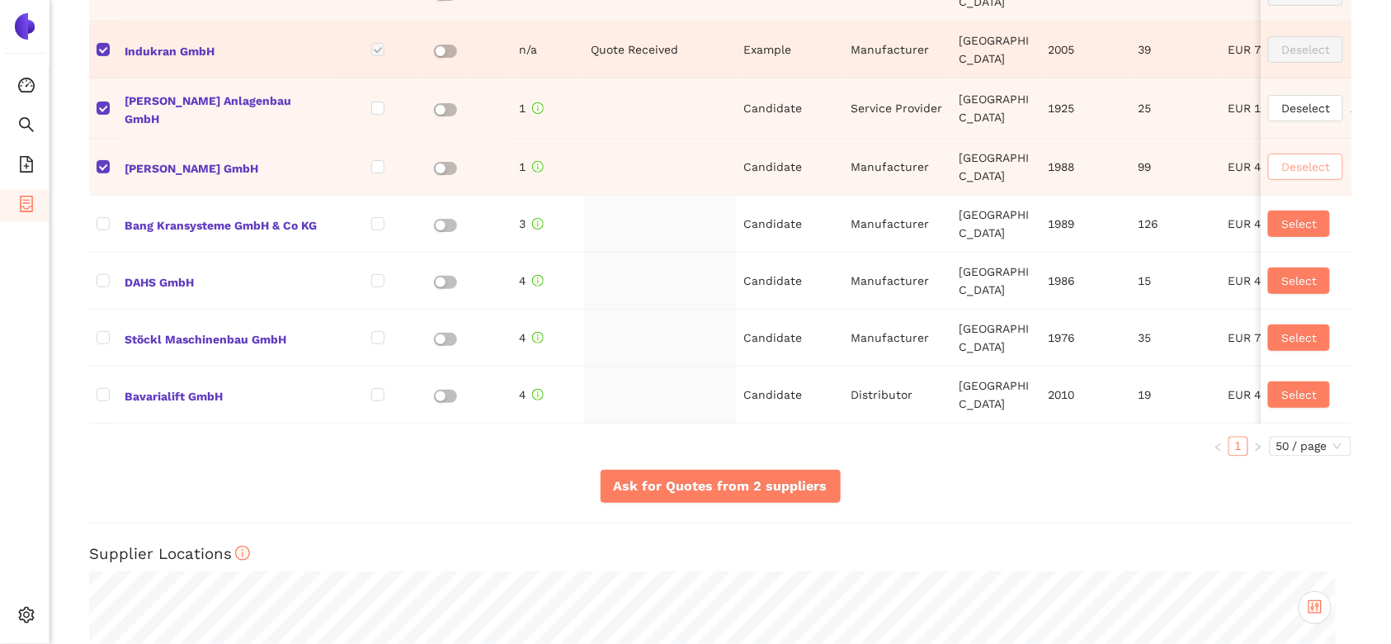
scroll to position [922, 0]
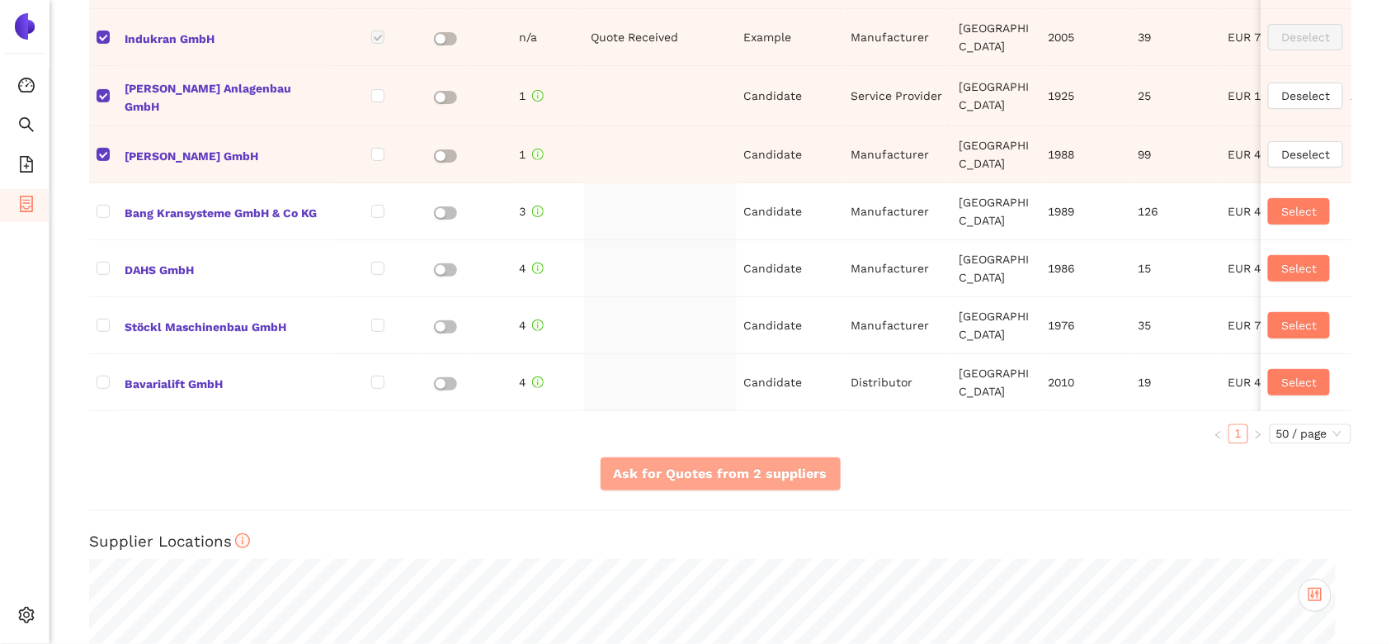
click at [747, 483] on span "Ask for Quotes from 2 suppliers" at bounding box center [721, 473] width 214 height 21
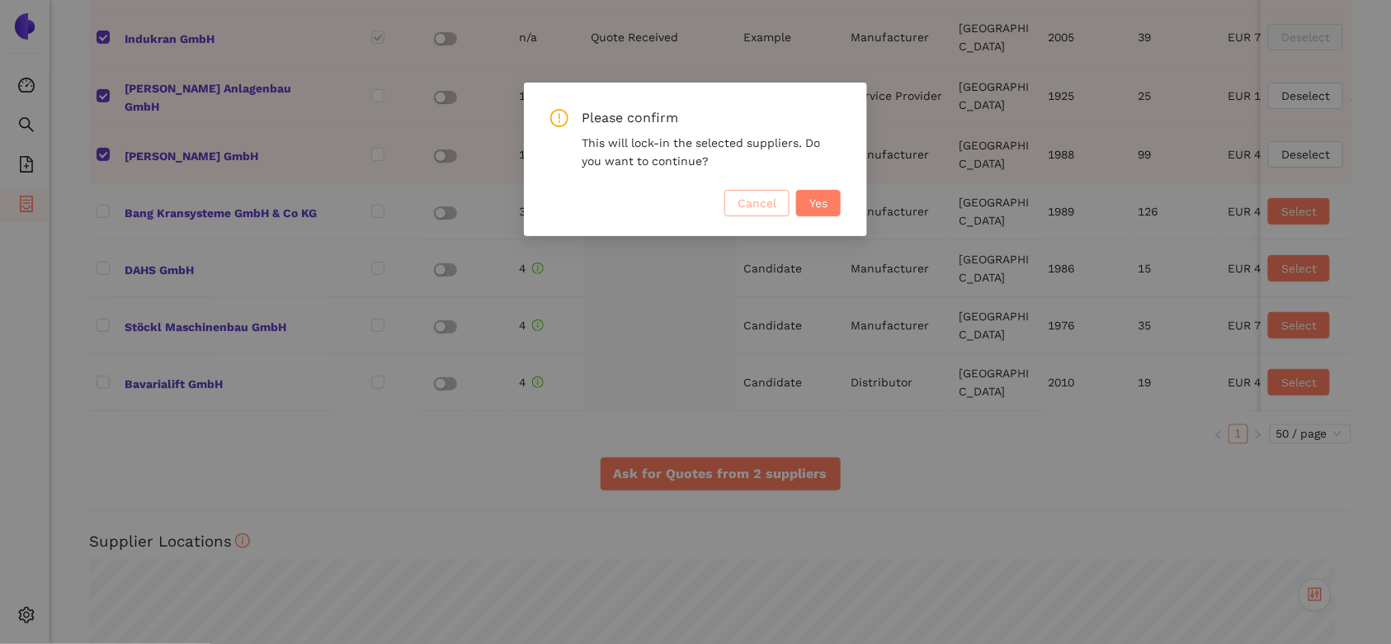
click at [766, 196] on span "Cancel" at bounding box center [757, 203] width 39 height 18
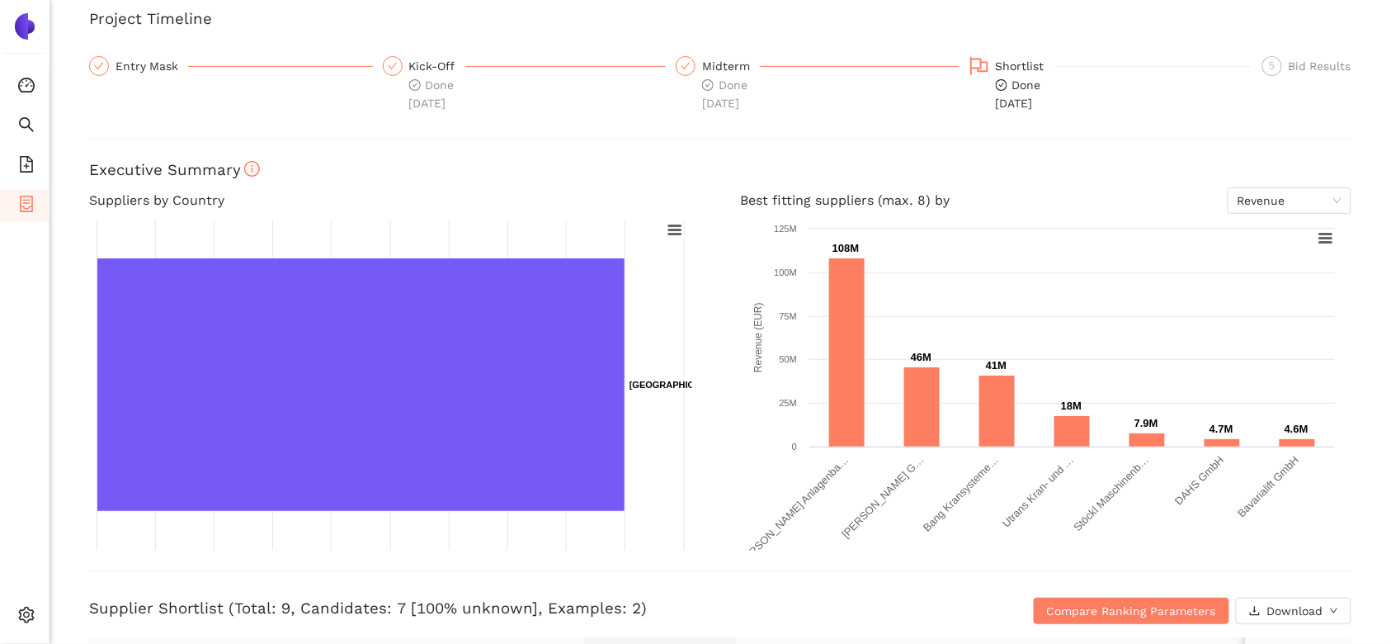
scroll to position [0, 0]
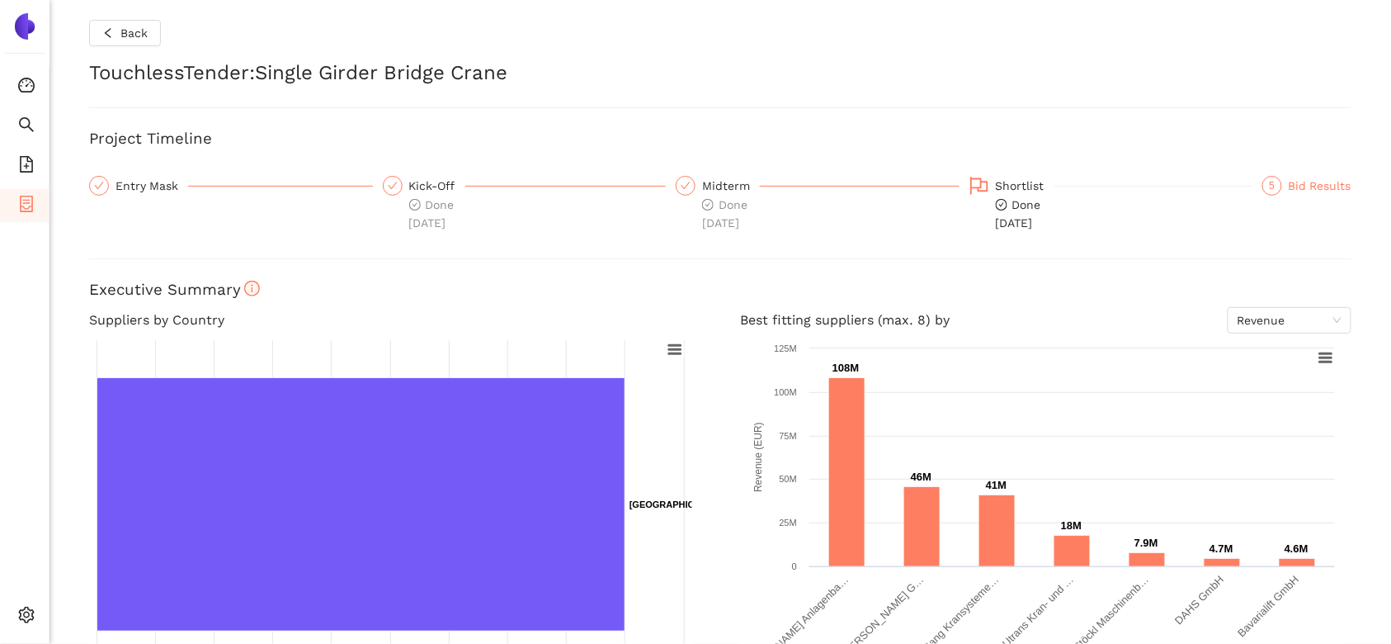
click at [1289, 186] on div "Bid Results" at bounding box center [1320, 186] width 63 height 20
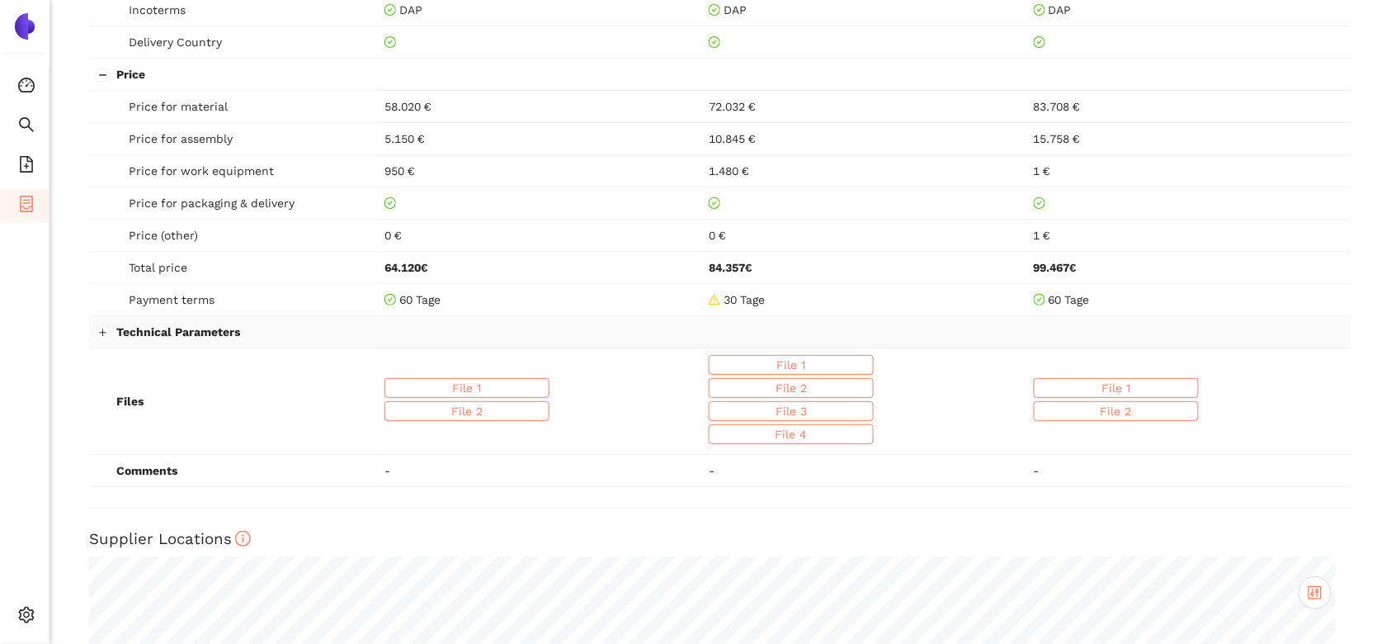
scroll to position [1142, 0]
click at [21, 196] on icon "container" at bounding box center [26, 204] width 13 height 17
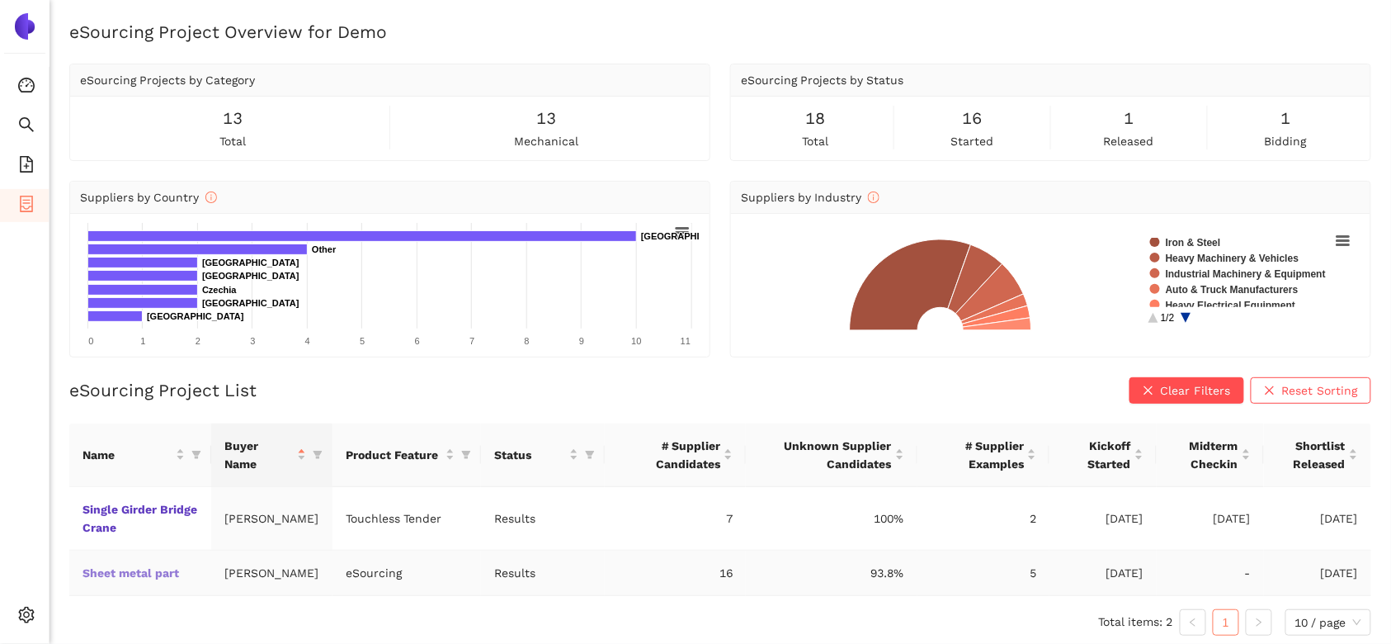
click at [0, 0] on link "Sheet metal part" at bounding box center [0, 0] width 0 height 0
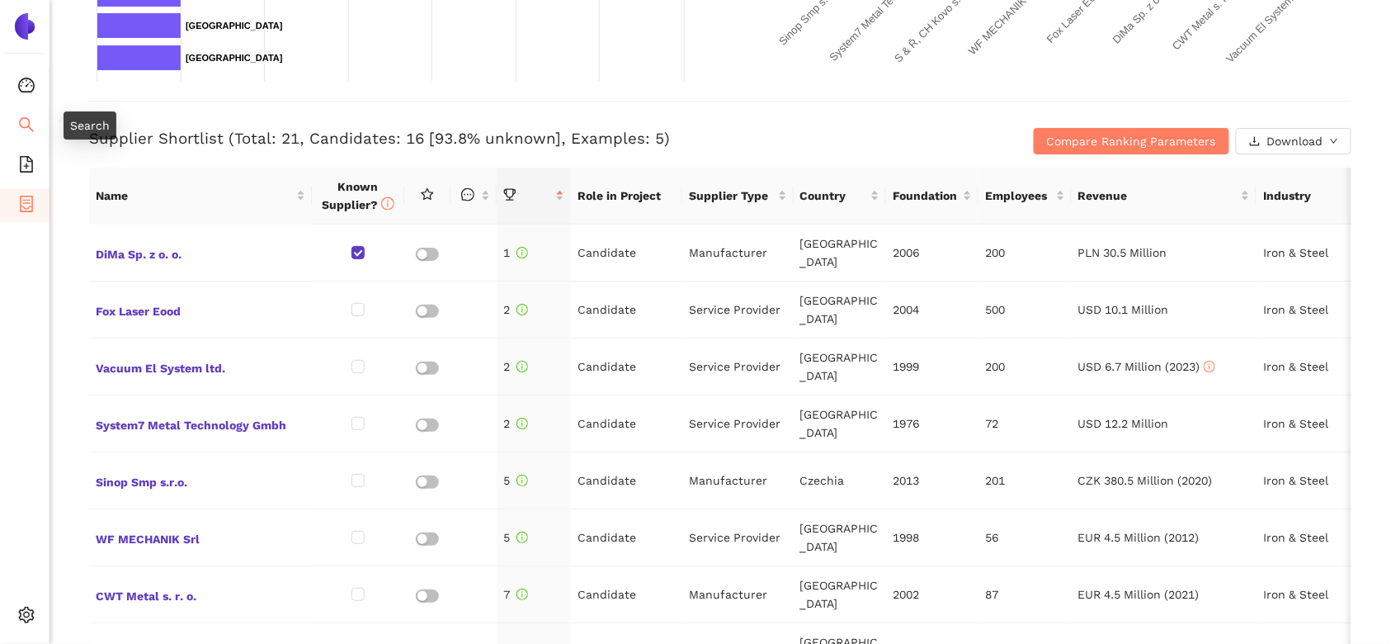
click at [26, 124] on icon "search" at bounding box center [26, 124] width 17 height 17
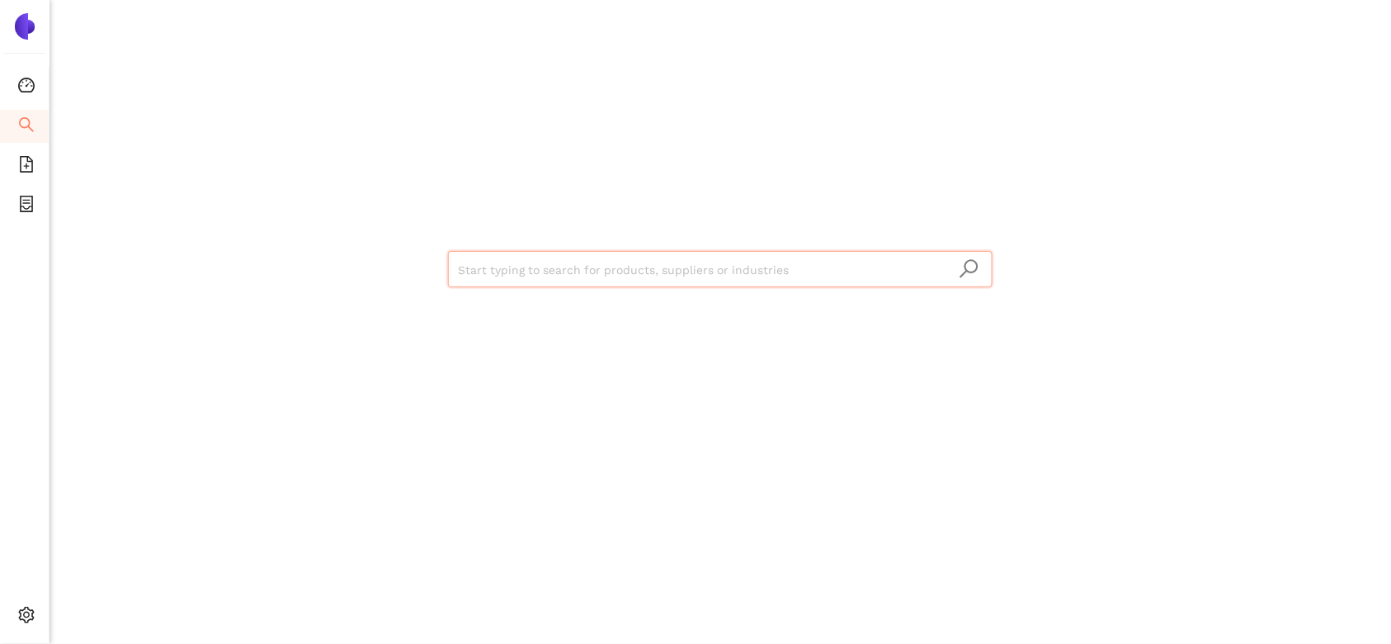
click at [521, 274] on input "search" at bounding box center [720, 270] width 525 height 36
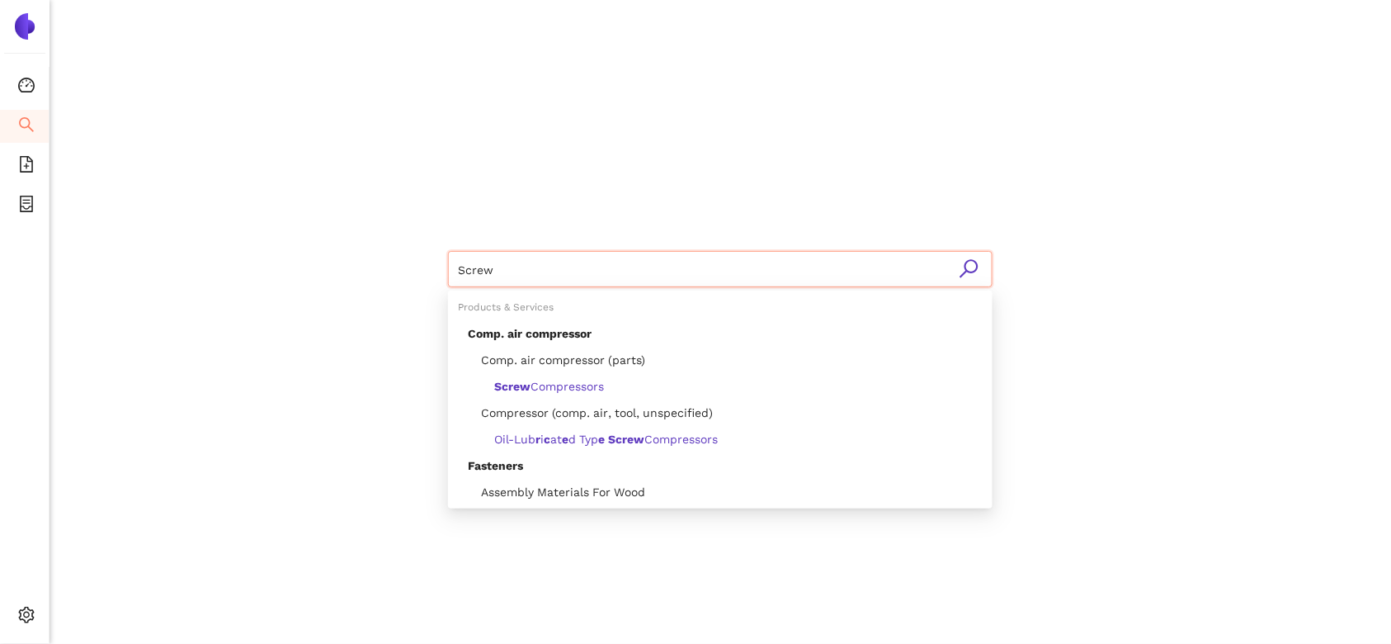
type input "Screws"
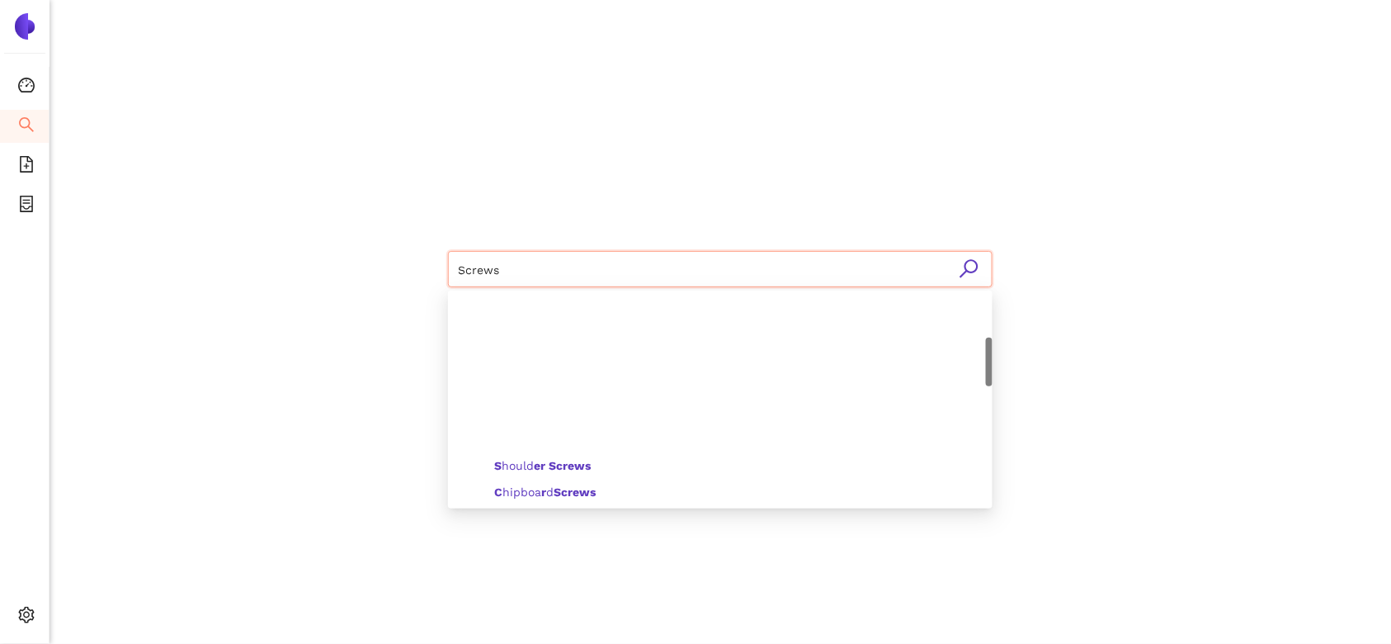
scroll to position [185, 0]
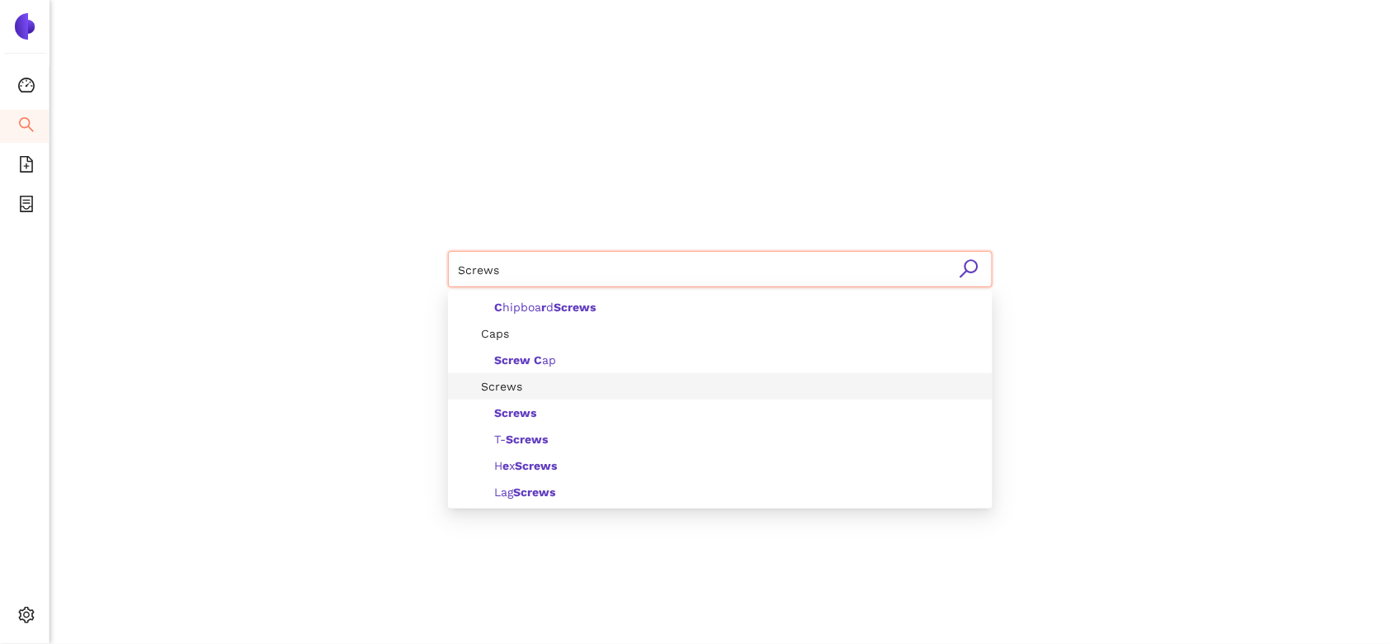
click at [487, 386] on span "Screws" at bounding box center [495, 386] width 54 height 13
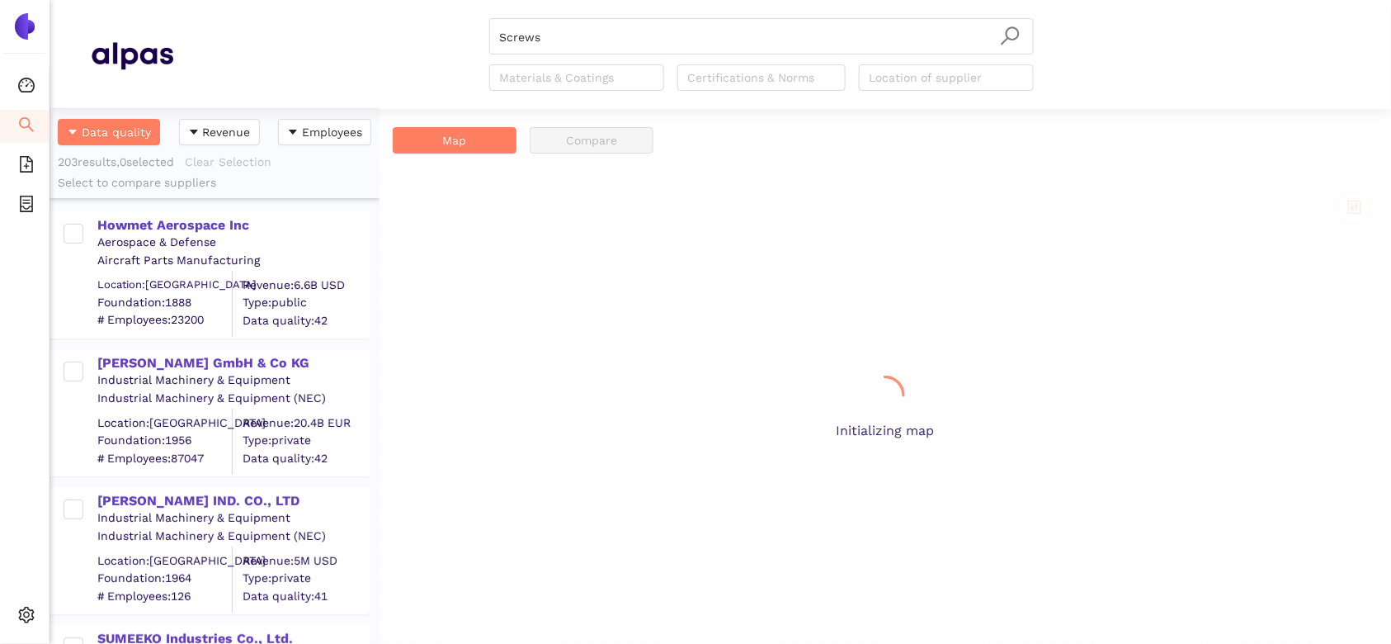
scroll to position [518, 314]
click at [195, 224] on div "Howmet Aerospace Inc" at bounding box center [232, 225] width 271 height 18
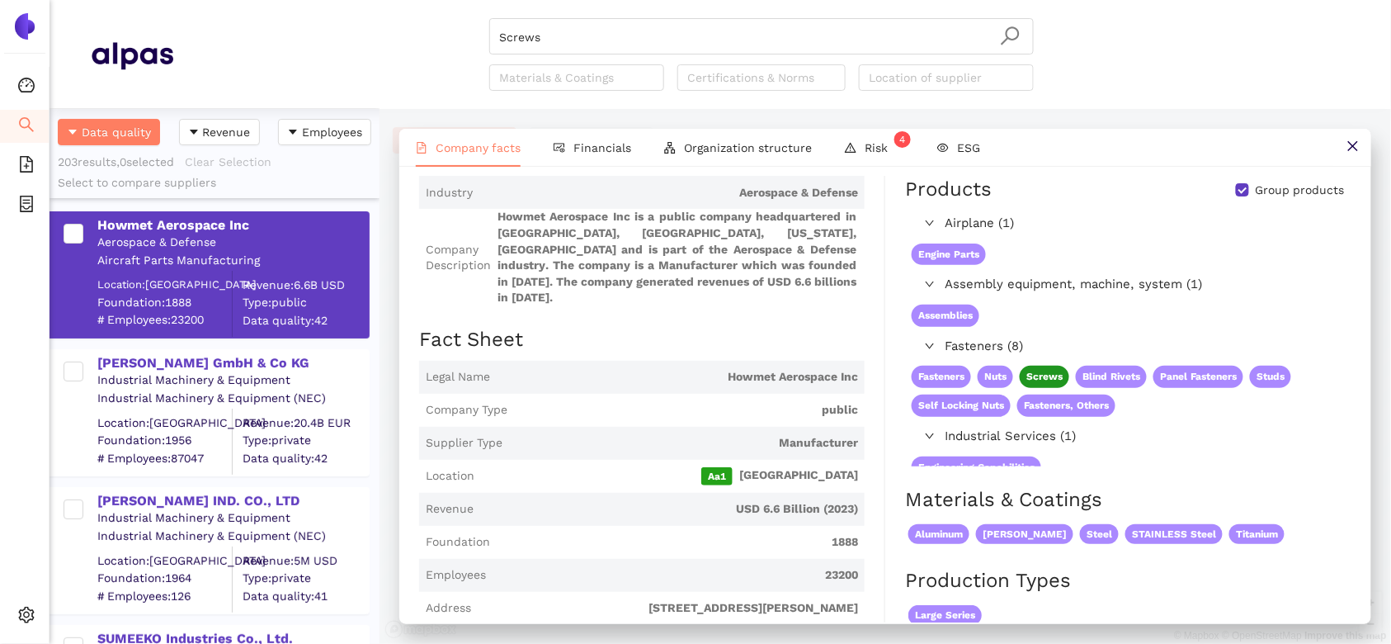
scroll to position [0, 0]
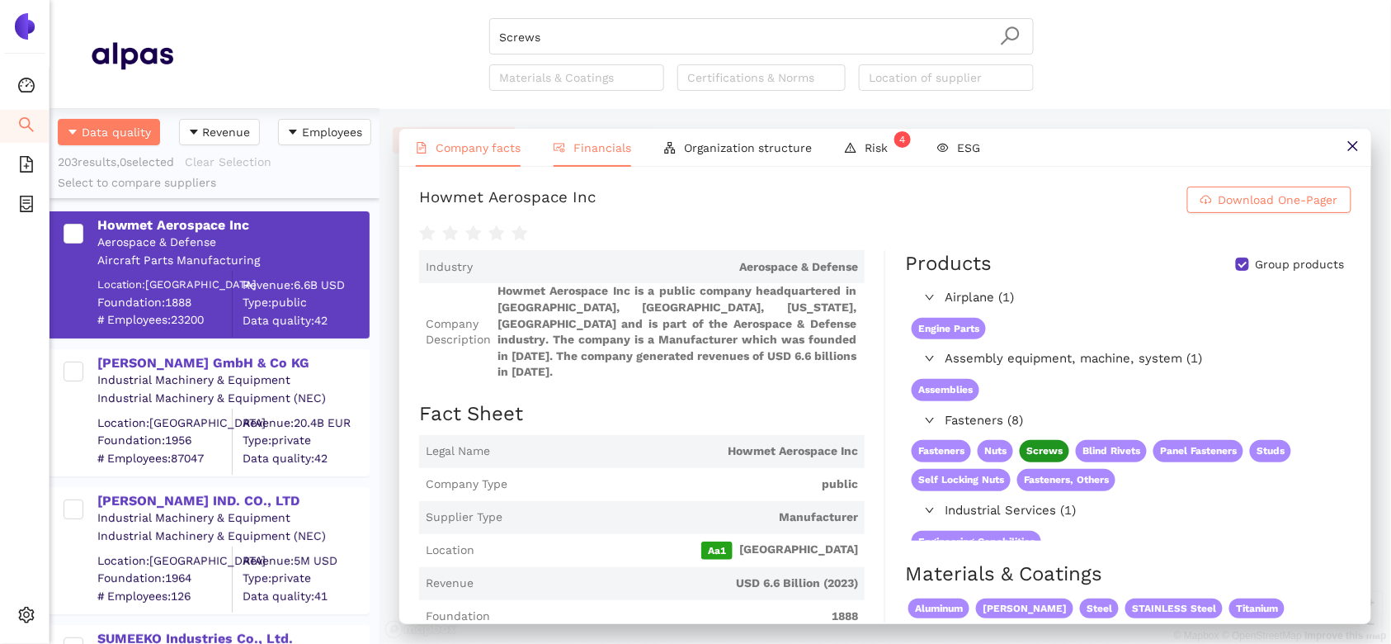
click at [603, 152] on span "Financials" at bounding box center [602, 147] width 58 height 13
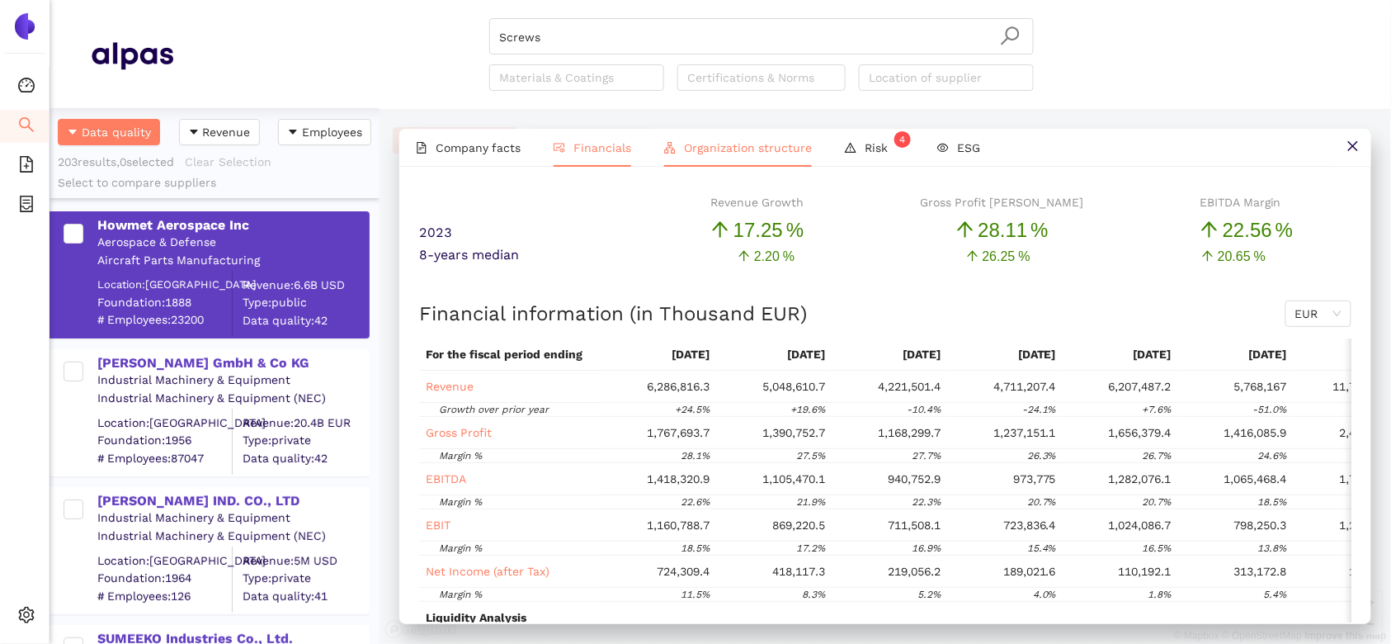
click at [739, 145] on span "Organization structure" at bounding box center [748, 147] width 128 height 13
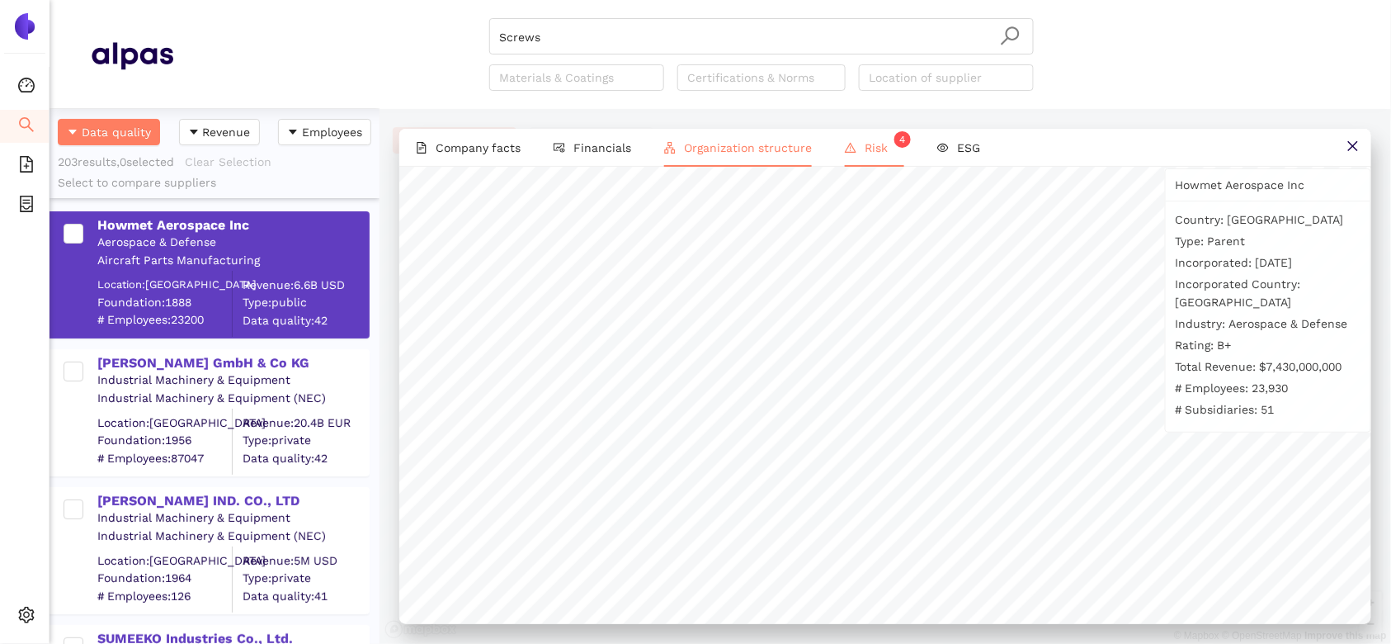
click at [874, 155] on li "Risk 4" at bounding box center [874, 148] width 92 height 38
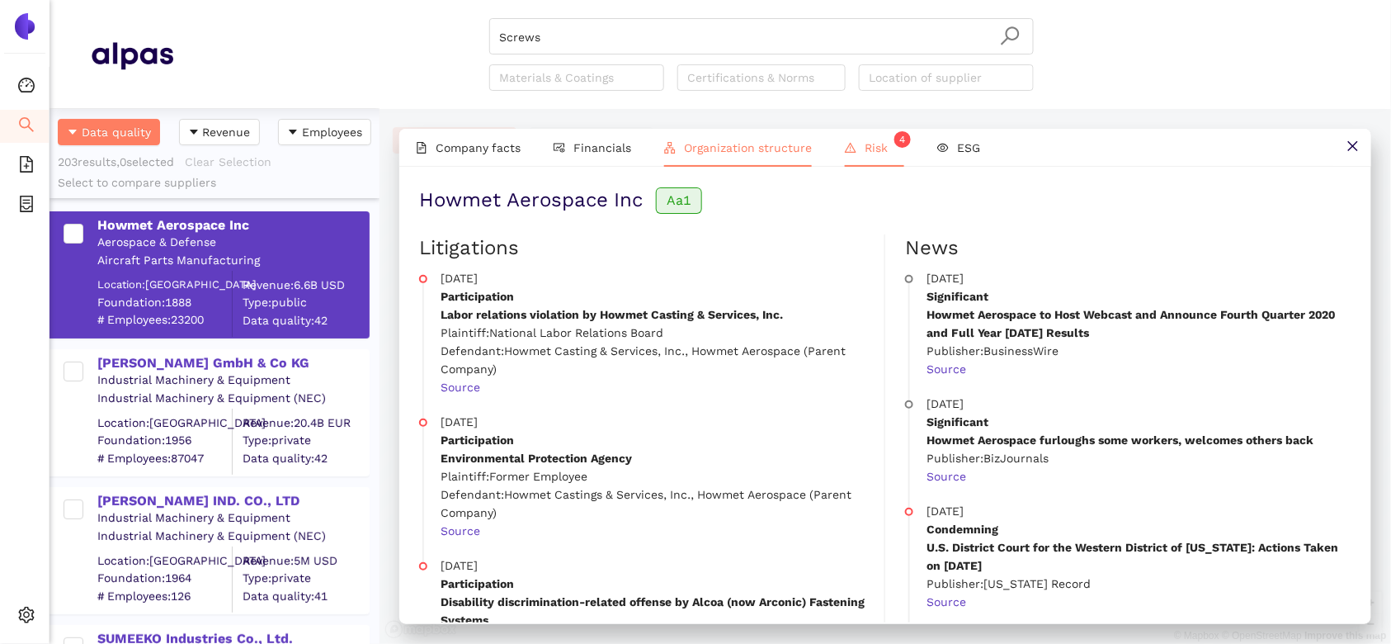
click at [736, 138] on li "Organization structure" at bounding box center [738, 148] width 181 height 38
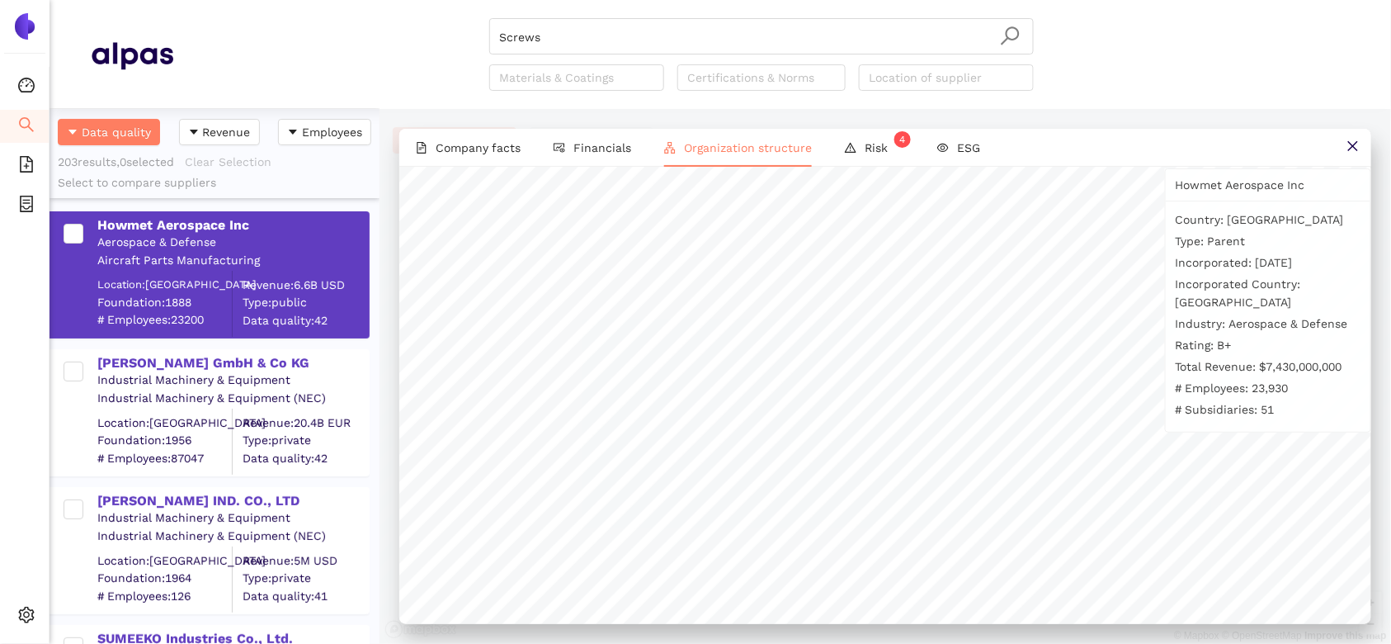
click at [1224, 250] on p "Type: Parent" at bounding box center [1268, 241] width 185 height 18
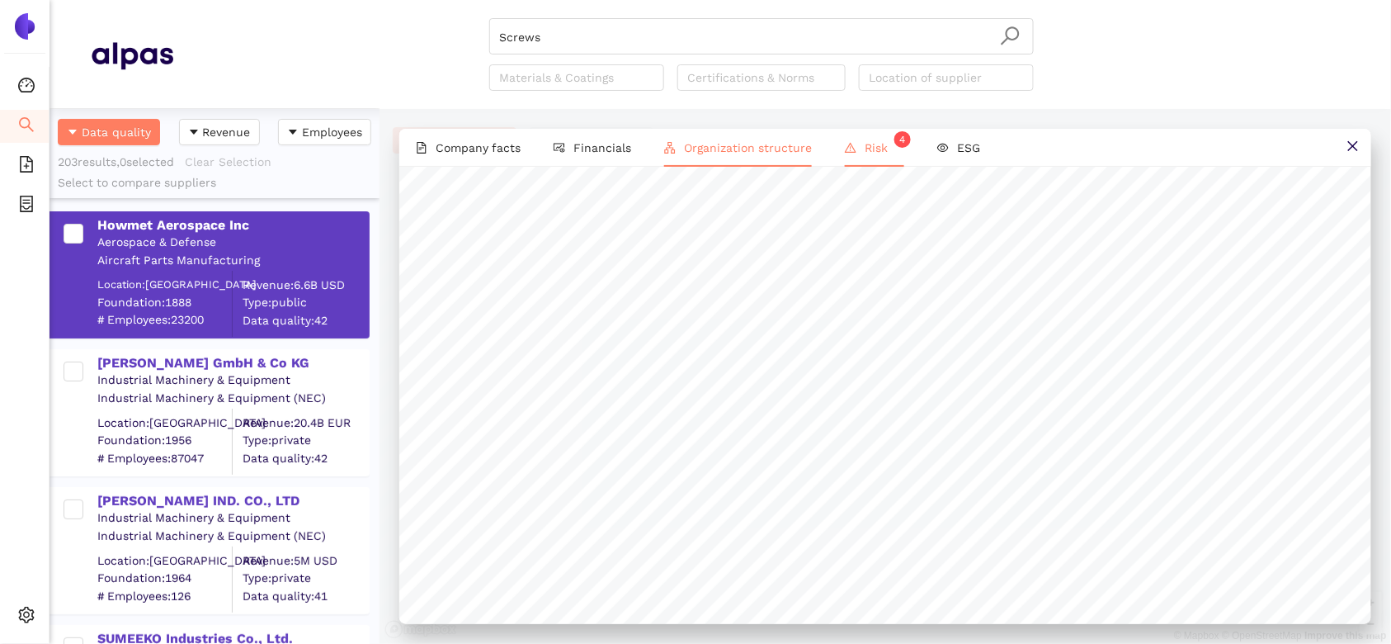
click at [868, 149] on span "Risk 4" at bounding box center [885, 147] width 40 height 13
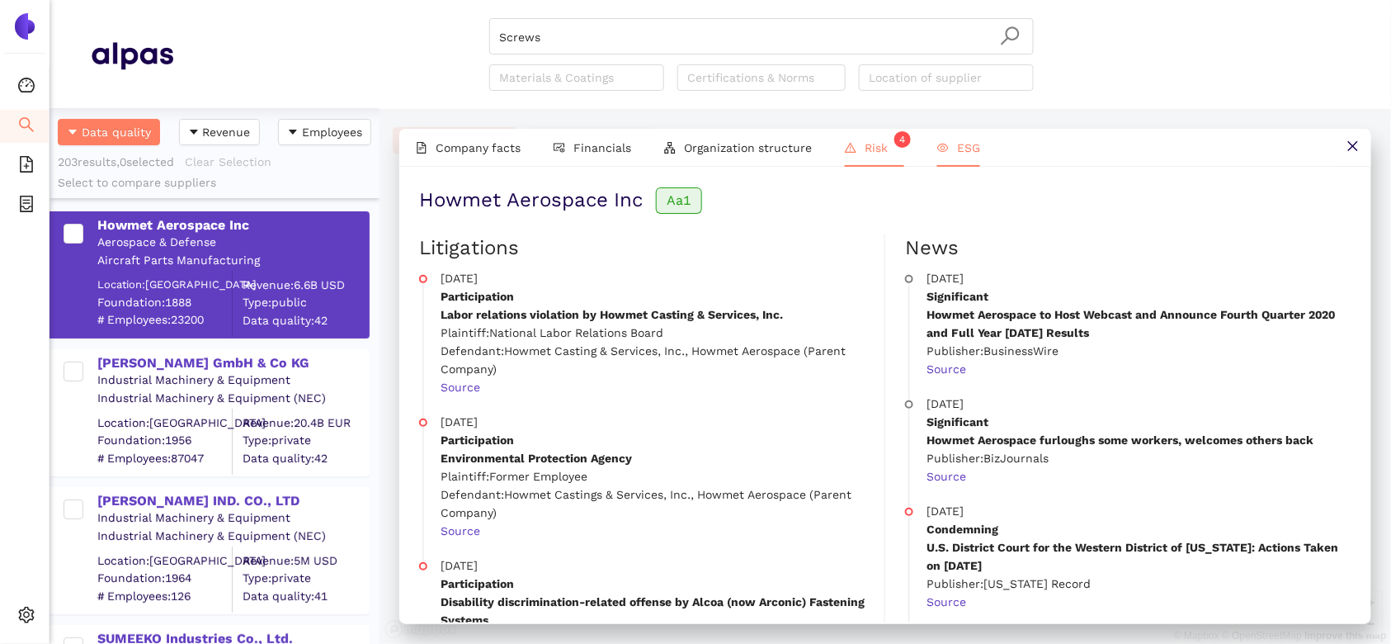
click at [974, 153] on span "ESG" at bounding box center [968, 147] width 23 height 13
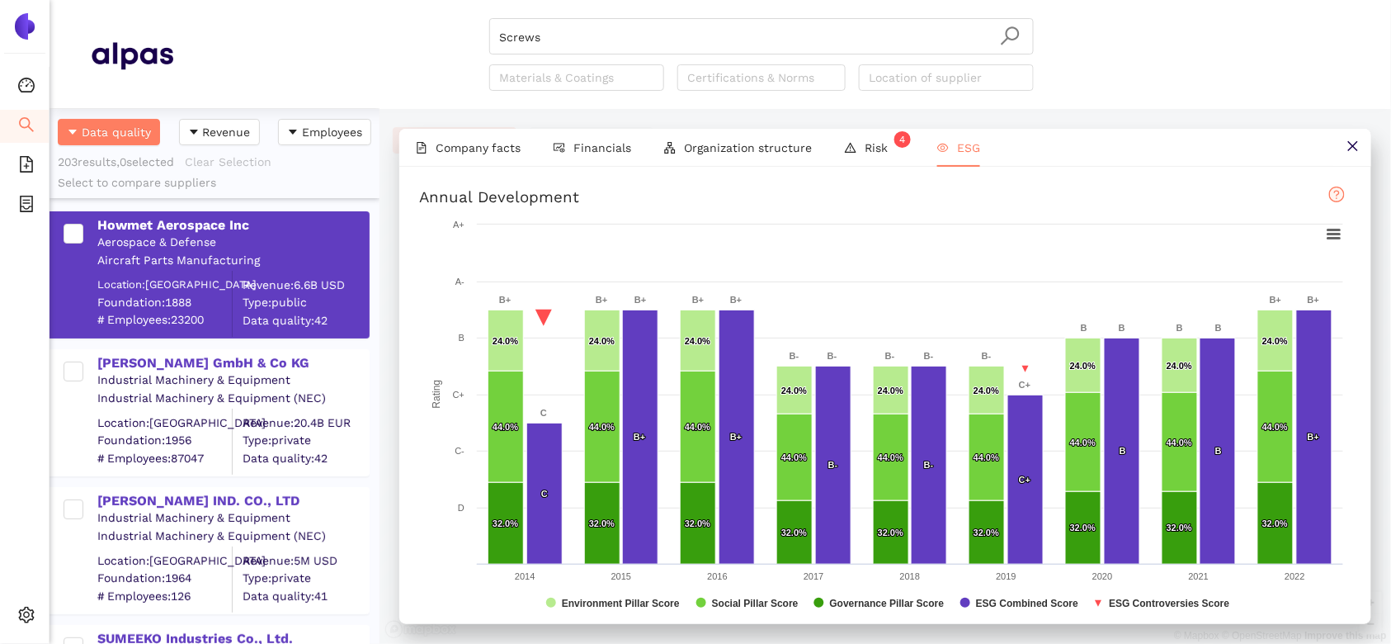
scroll to position [26, 0]
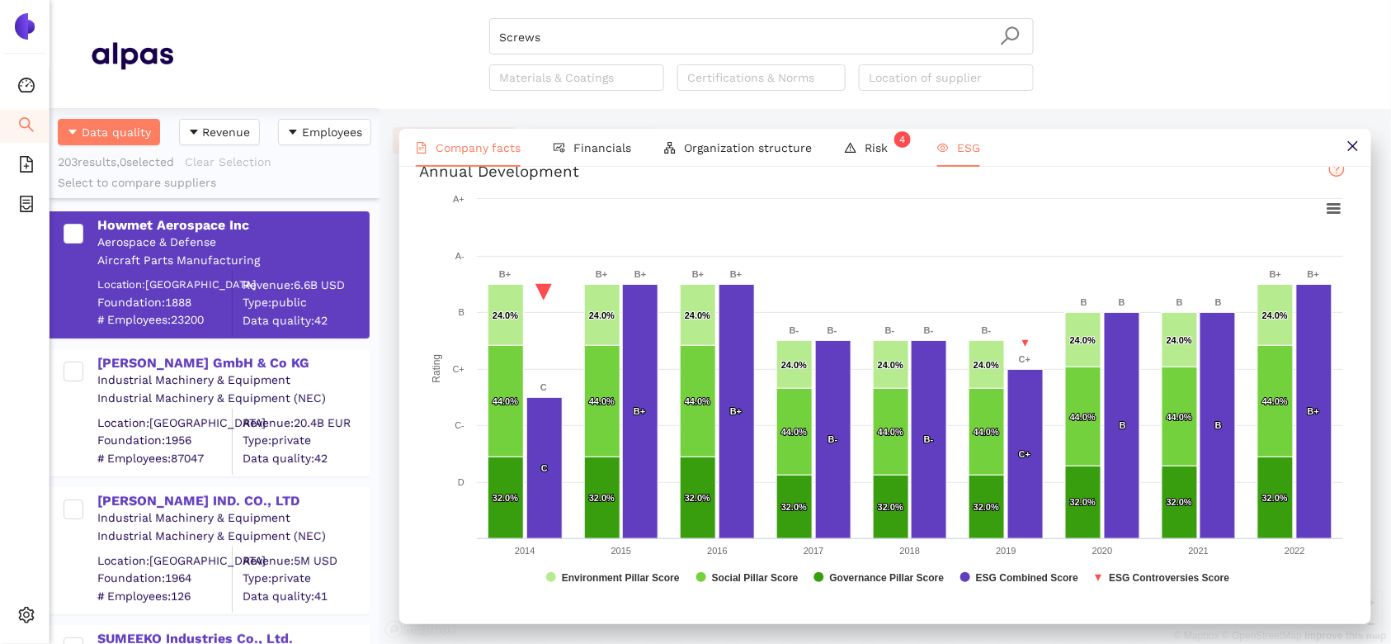
click at [484, 149] on span "Company facts" at bounding box center [478, 147] width 85 height 13
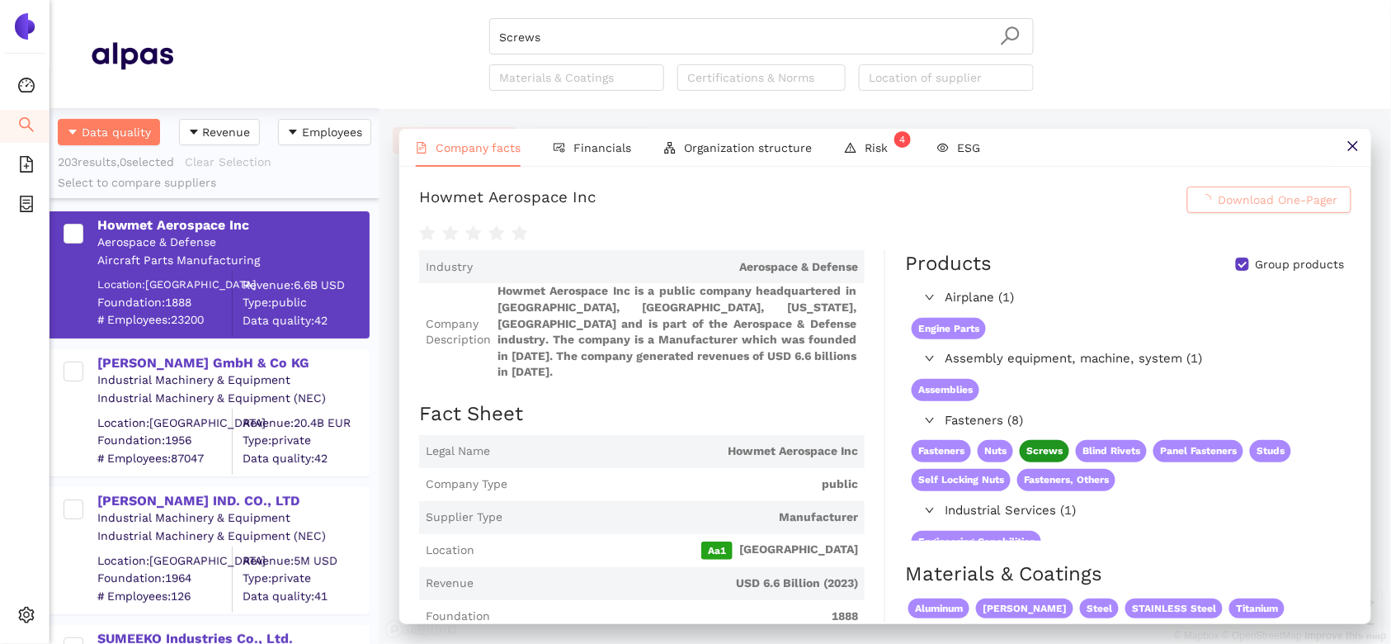
click at [1178, 236] on div at bounding box center [885, 231] width 932 height 23
click at [1360, 148] on button at bounding box center [1352, 147] width 37 height 37
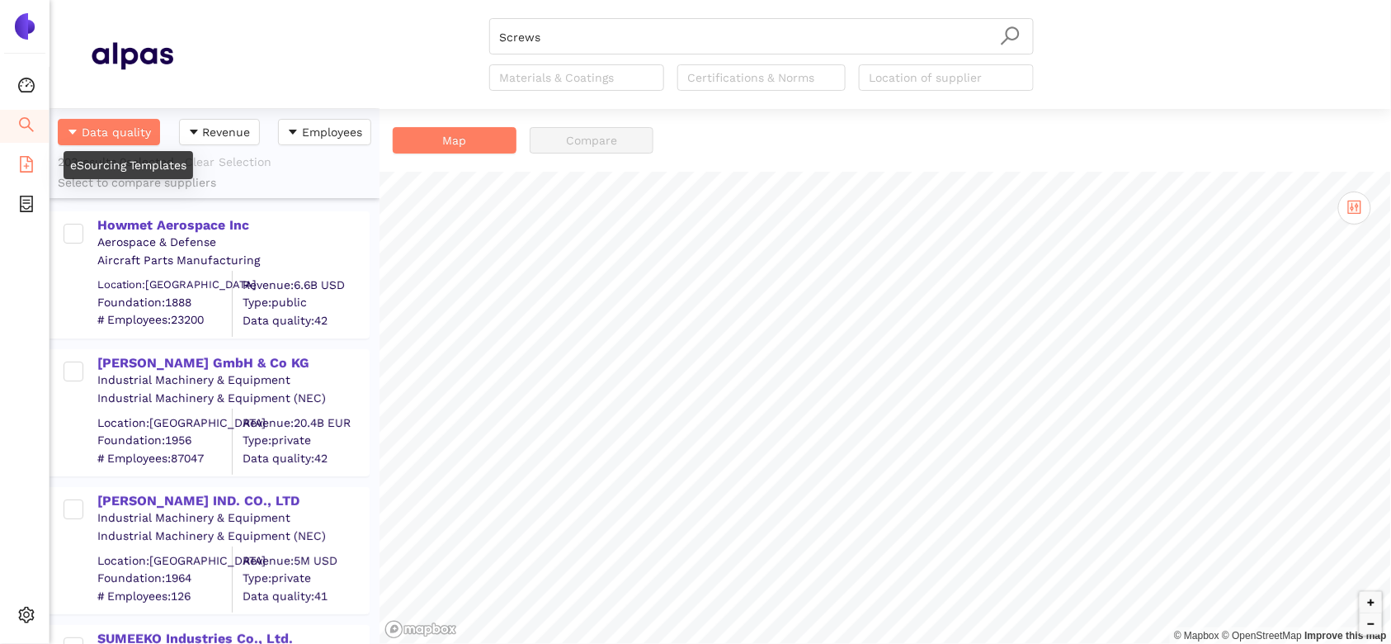
click at [24, 164] on icon "file-add" at bounding box center [26, 164] width 17 height 17
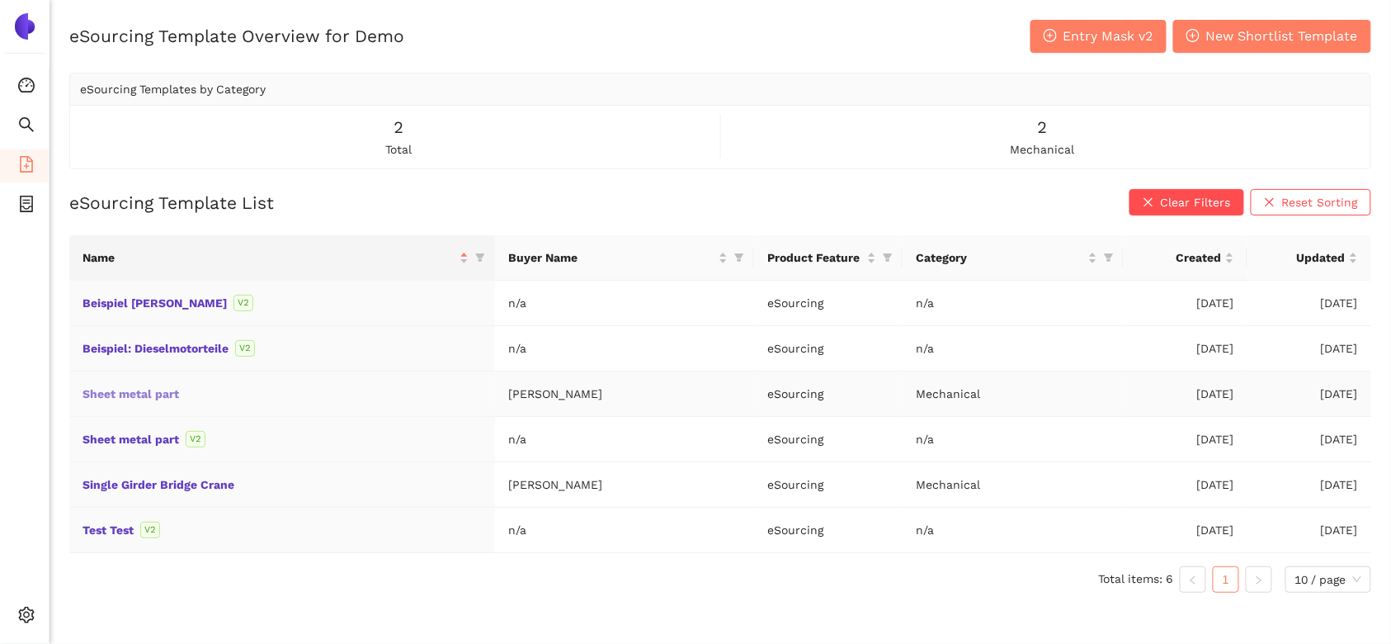
click at [0, 0] on link "Sheet metal part" at bounding box center [0, 0] width 0 height 0
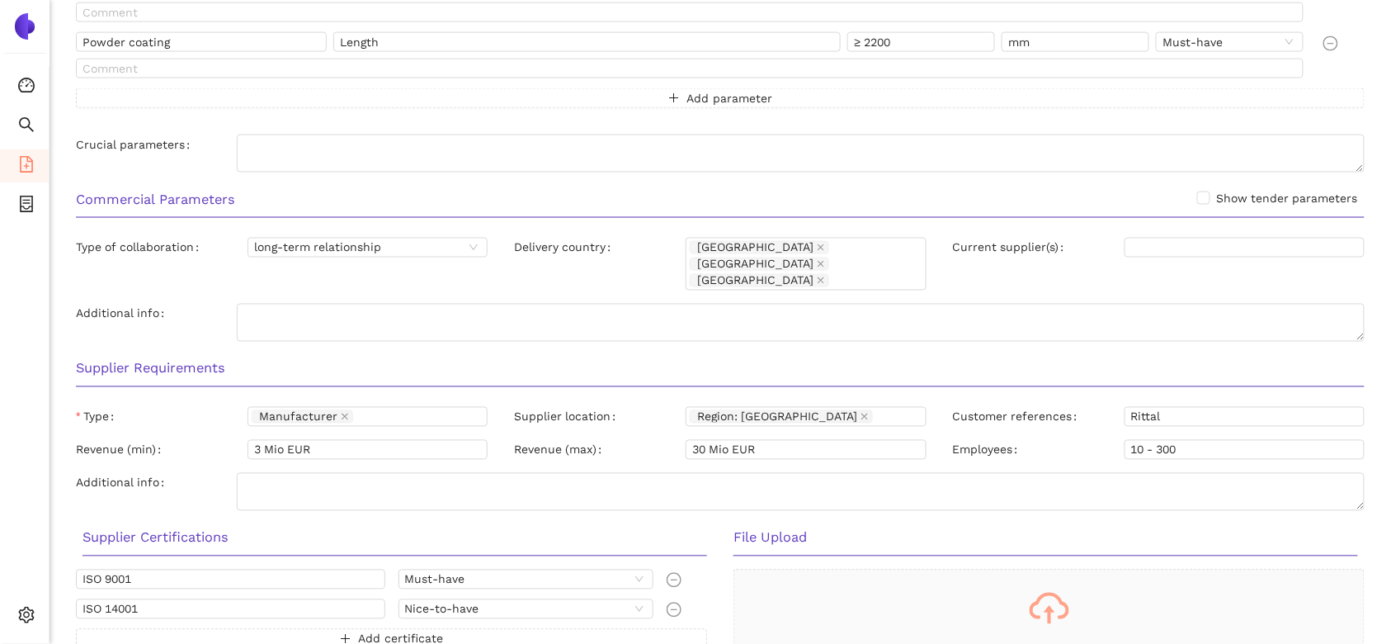
scroll to position [894, 0]
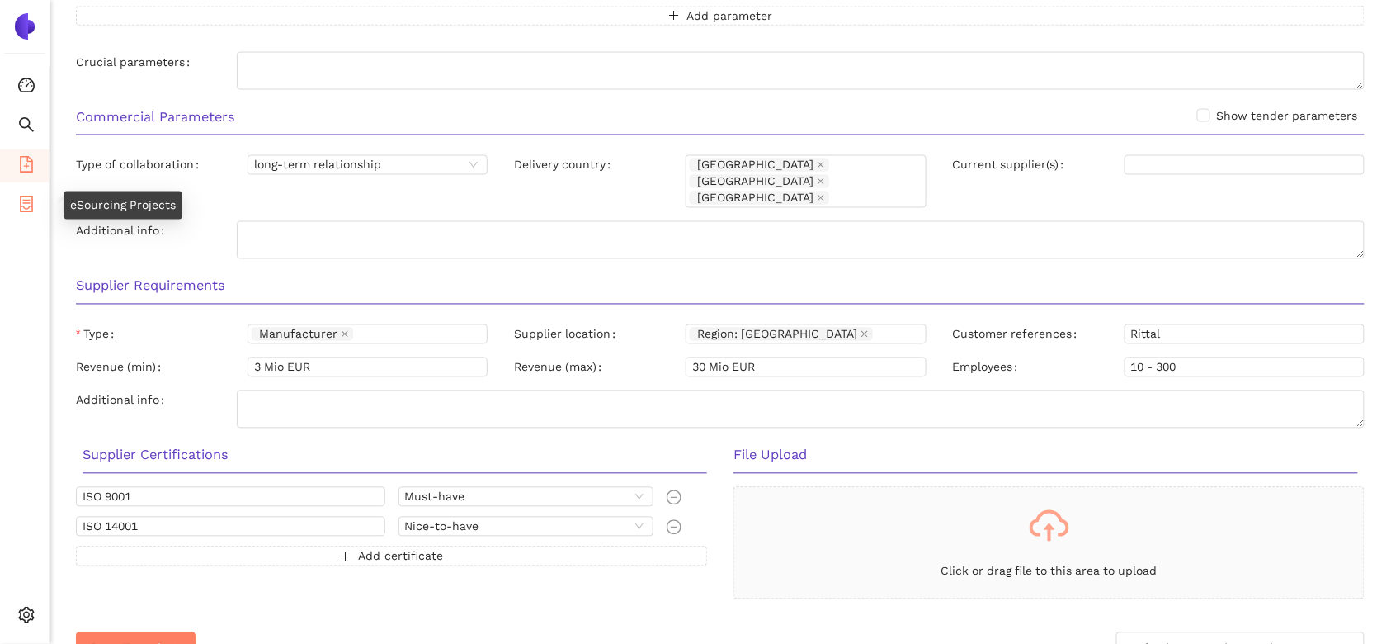
click at [26, 197] on icon "container" at bounding box center [26, 204] width 17 height 17
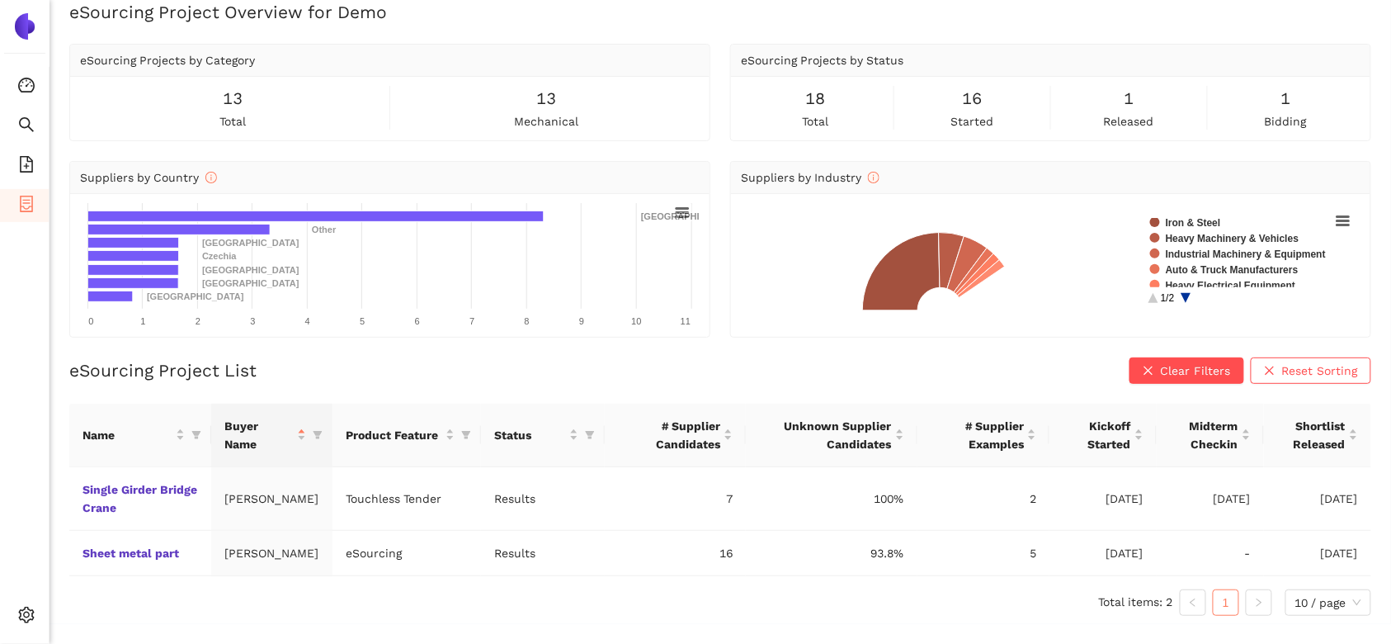
scroll to position [20, 0]
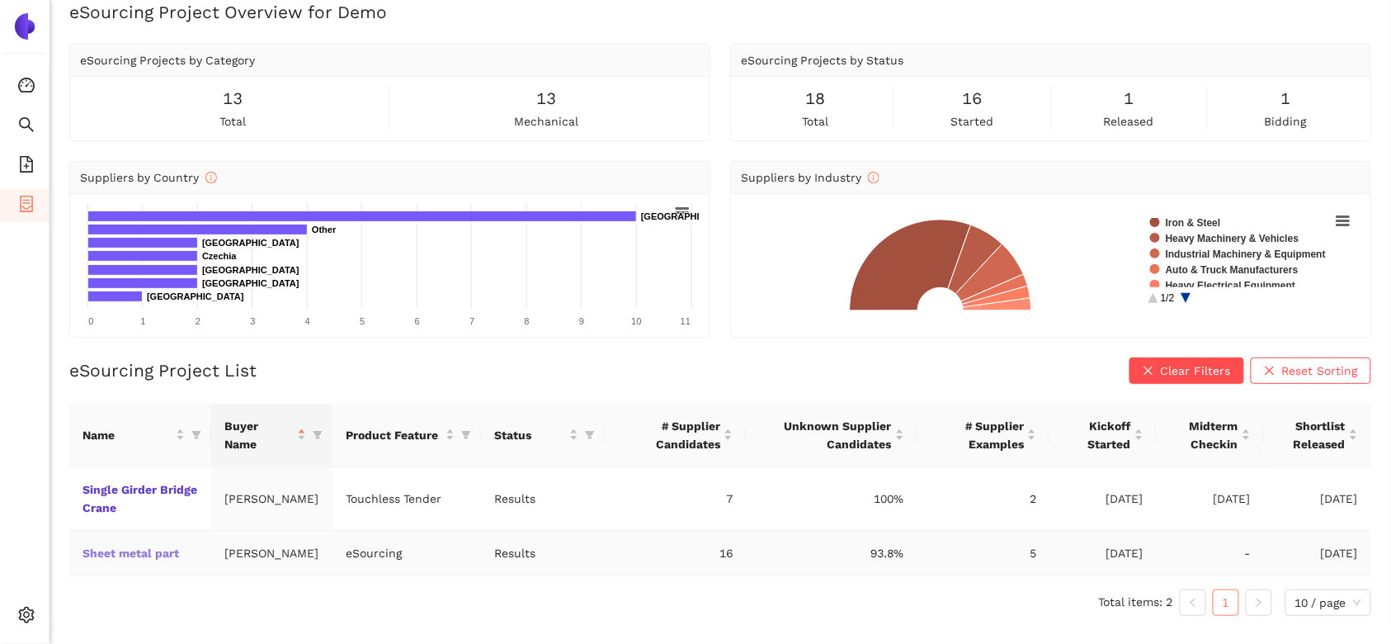
click at [0, 0] on link "Sheet metal part" at bounding box center [0, 0] width 0 height 0
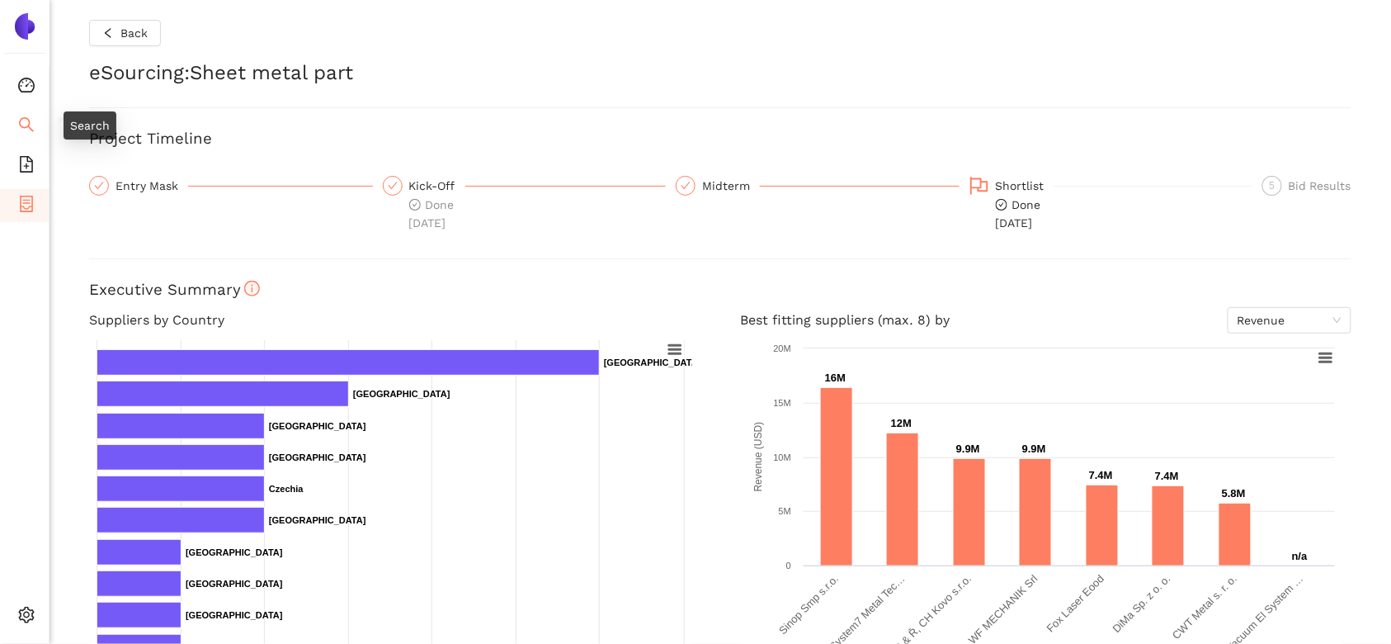
click at [41, 118] on li "Search" at bounding box center [24, 126] width 49 height 33
